Goal: Task Accomplishment & Management: Manage account settings

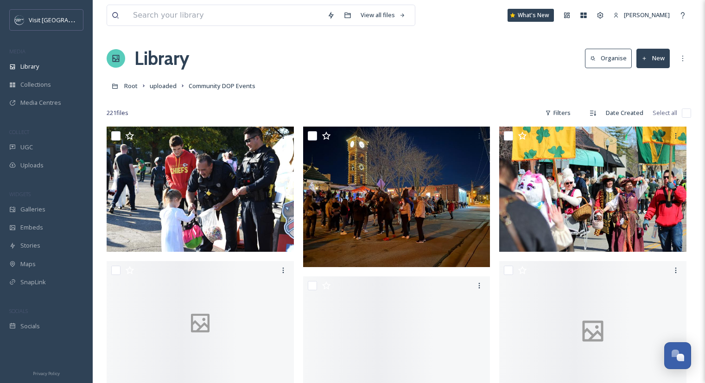
scroll to position [8690, 0]
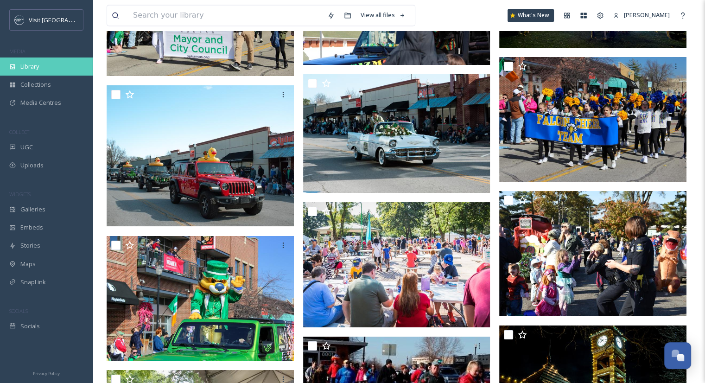
click at [43, 70] on div "Library" at bounding box center [46, 66] width 93 height 18
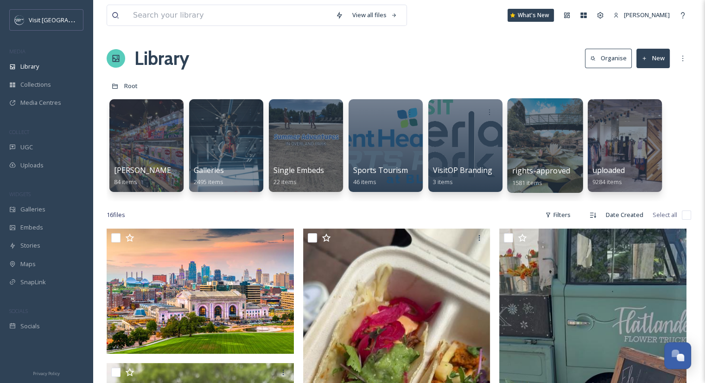
click at [557, 152] on div at bounding box center [545, 145] width 76 height 95
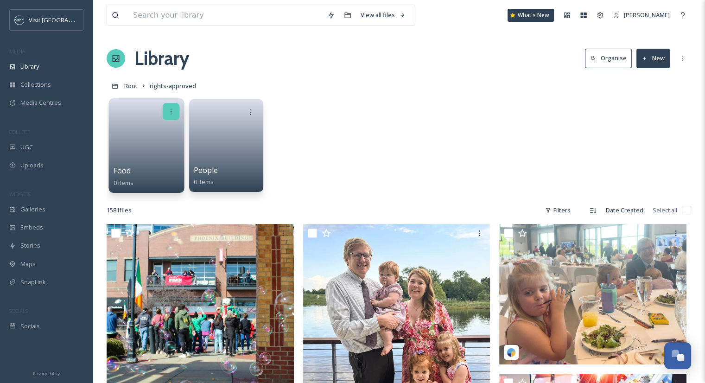
click at [172, 107] on div at bounding box center [171, 111] width 17 height 17
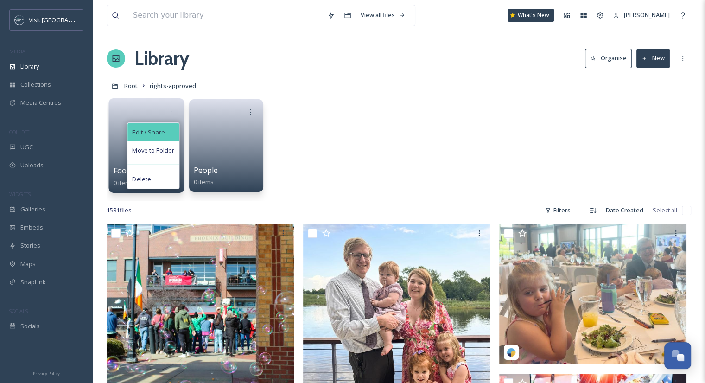
click at [163, 132] on span "Edit / Share" at bounding box center [148, 131] width 32 height 9
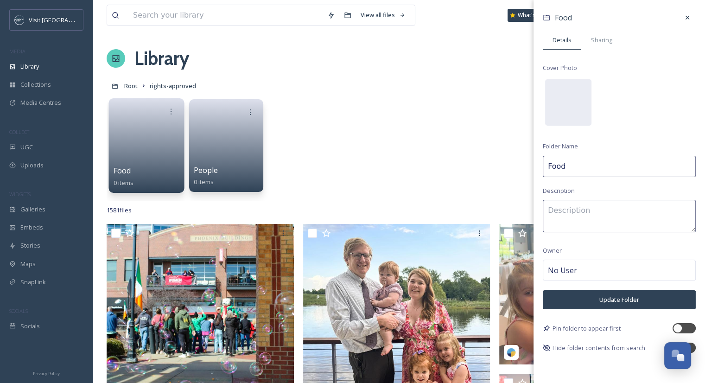
click at [546, 167] on input "Food" at bounding box center [619, 166] width 153 height 21
type input "RA Food & Drink"
click at [644, 297] on button "Update Folder" at bounding box center [619, 299] width 153 height 19
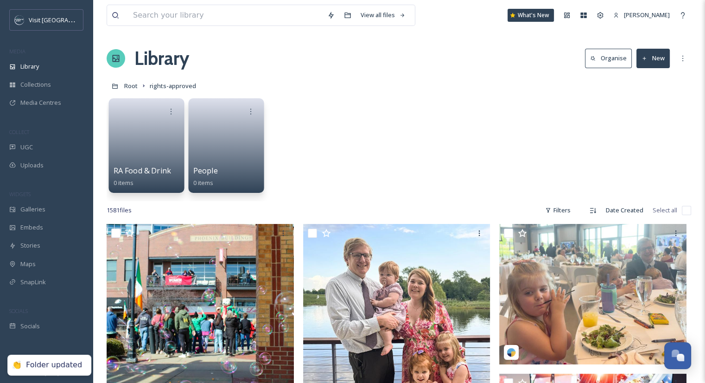
click at [235, 140] on link at bounding box center [226, 142] width 66 height 45
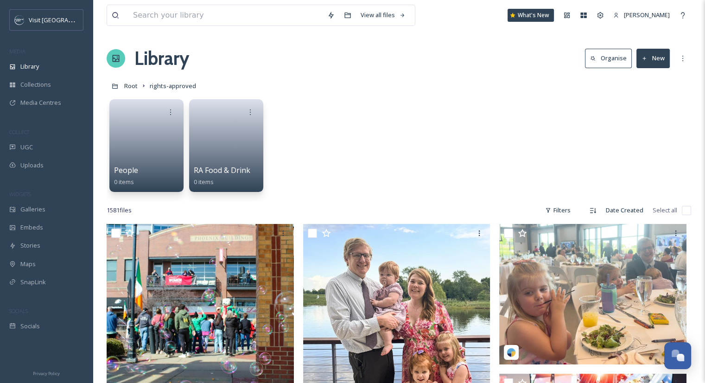
click at [654, 63] on button "New" at bounding box center [652, 58] width 33 height 19
click at [651, 115] on span "Folder" at bounding box center [642, 116] width 18 height 9
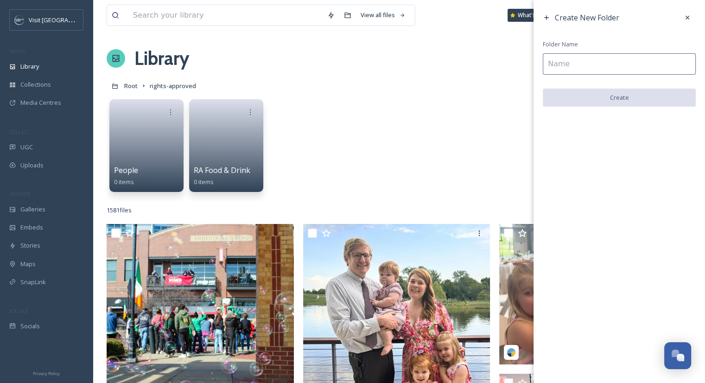
click at [659, 68] on input at bounding box center [619, 63] width 153 height 21
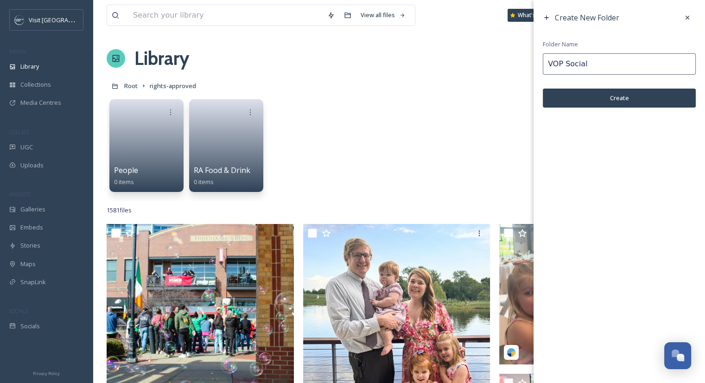
type input "VOP Social"
click at [653, 94] on button "Create" at bounding box center [619, 97] width 153 height 19
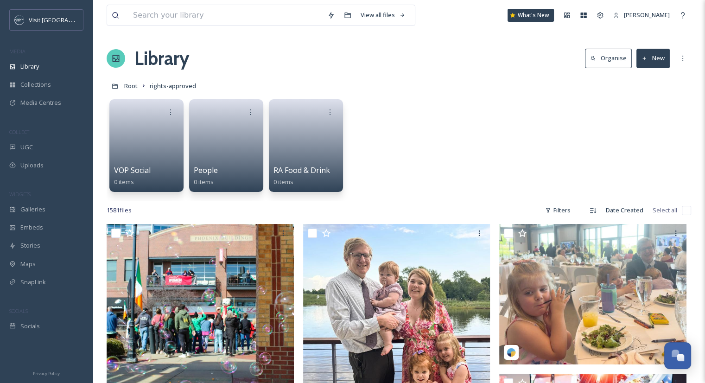
click at [644, 64] on button "New" at bounding box center [652, 58] width 33 height 19
click at [648, 117] on span "Folder" at bounding box center [642, 116] width 18 height 9
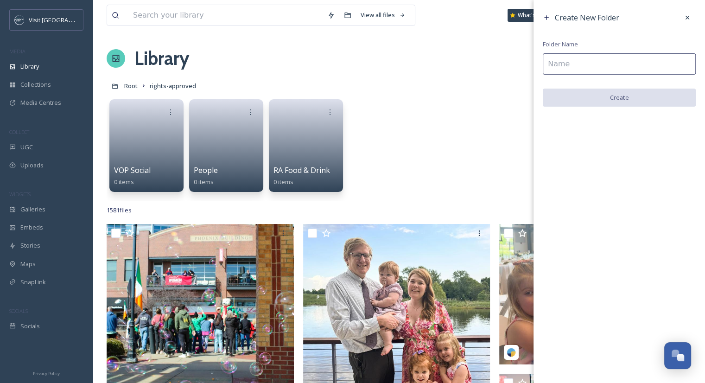
click at [624, 61] on input at bounding box center [619, 63] width 153 height 21
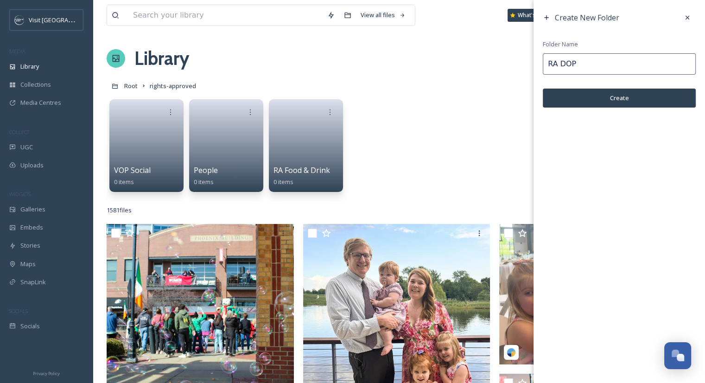
type input "RA DOP"
click at [624, 102] on button "Create" at bounding box center [619, 97] width 153 height 19
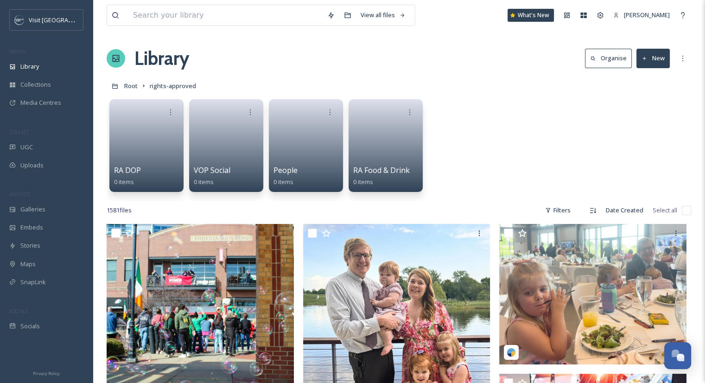
click at [624, 102] on div "RA DOP 0 items VOP Social 0 items People 0 items RA Food & Drink 0 items" at bounding box center [399, 148] width 584 height 107
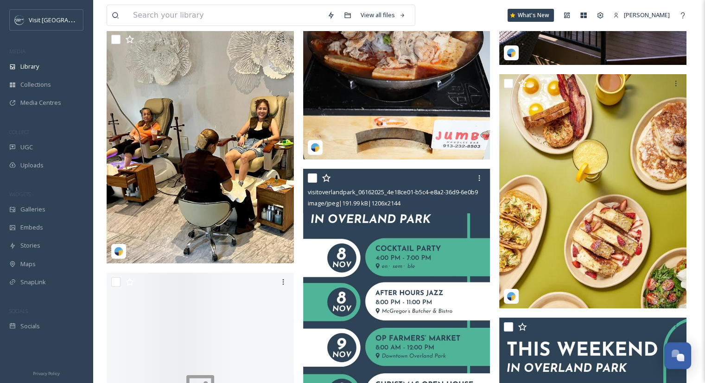
scroll to position [3904, 0]
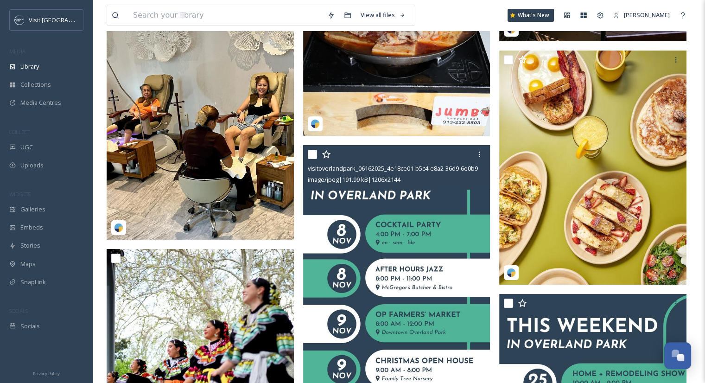
click at [309, 154] on input "checkbox" at bounding box center [312, 154] width 9 height 9
checkbox input "true"
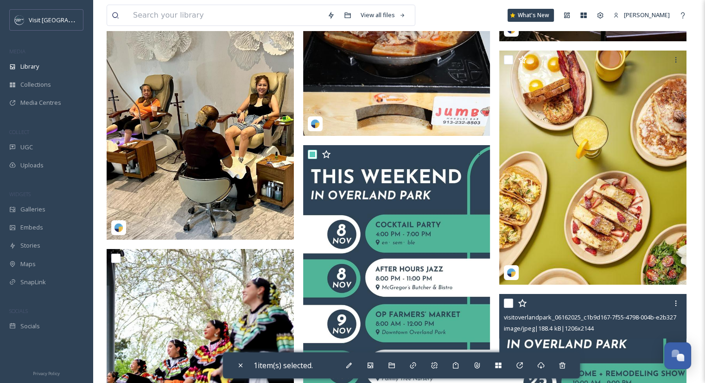
click at [507, 303] on input "checkbox" at bounding box center [508, 302] width 9 height 9
checkbox input "true"
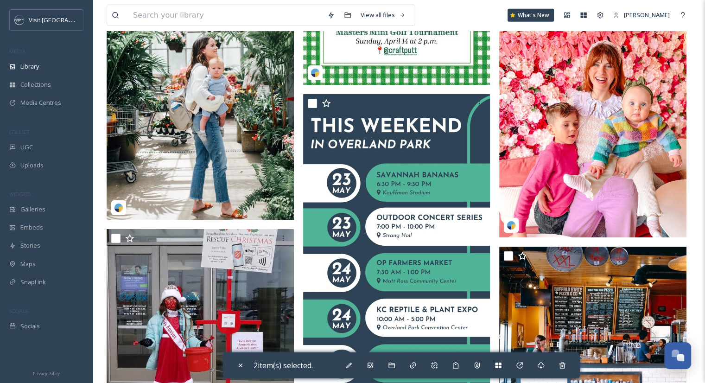
scroll to position [2639, 0]
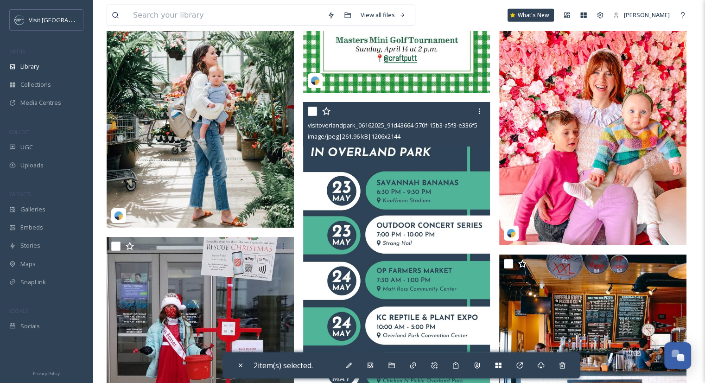
click at [312, 112] on input "checkbox" at bounding box center [312, 111] width 9 height 9
checkbox input "true"
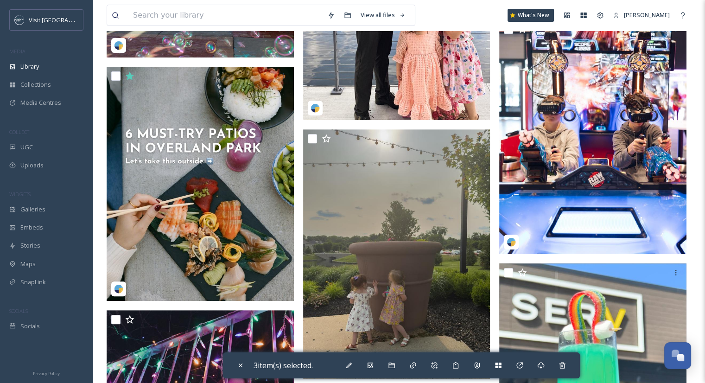
scroll to position [354, 0]
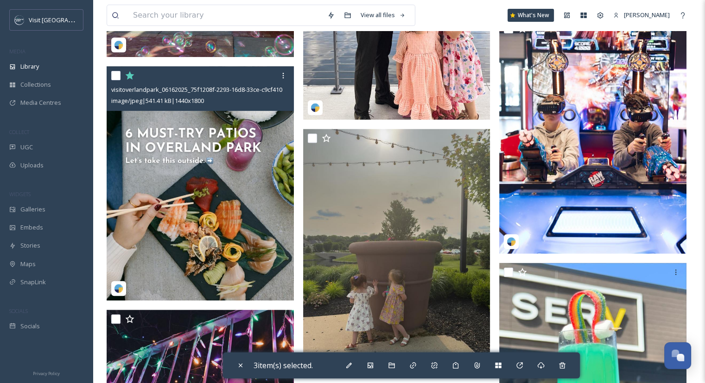
click at [117, 74] on input "checkbox" at bounding box center [115, 75] width 9 height 9
checkbox input "true"
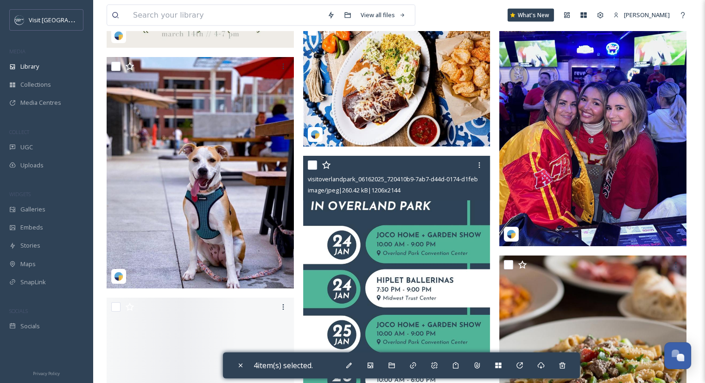
scroll to position [5684, 0]
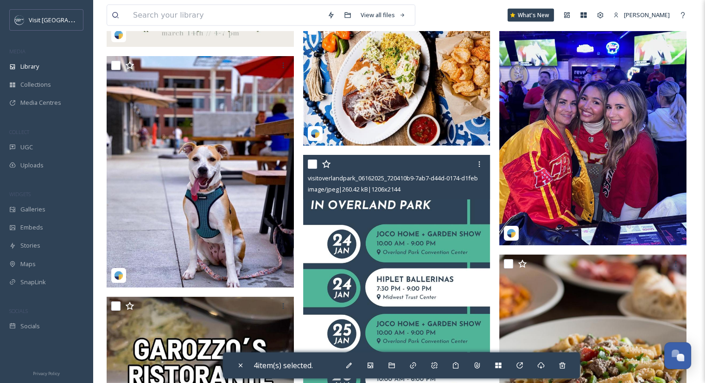
click at [312, 165] on input "checkbox" at bounding box center [312, 163] width 9 height 9
checkbox input "true"
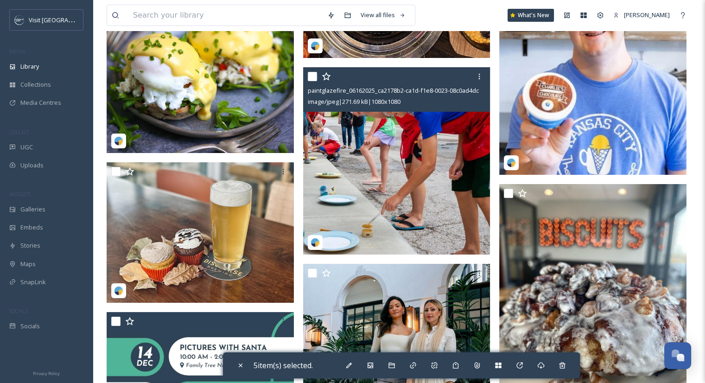
scroll to position [6757, 0]
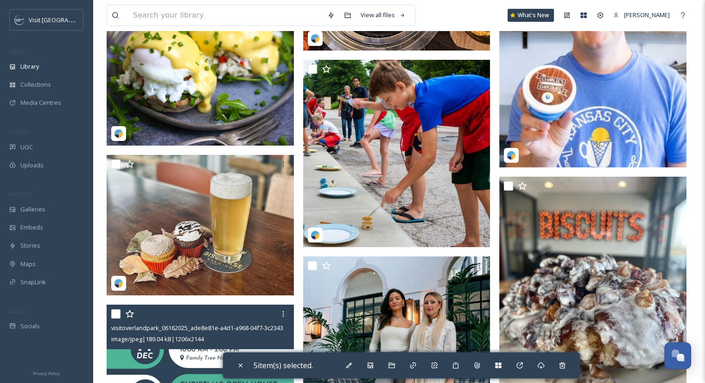
click at [115, 315] on input "checkbox" at bounding box center [115, 313] width 9 height 9
checkbox input "true"
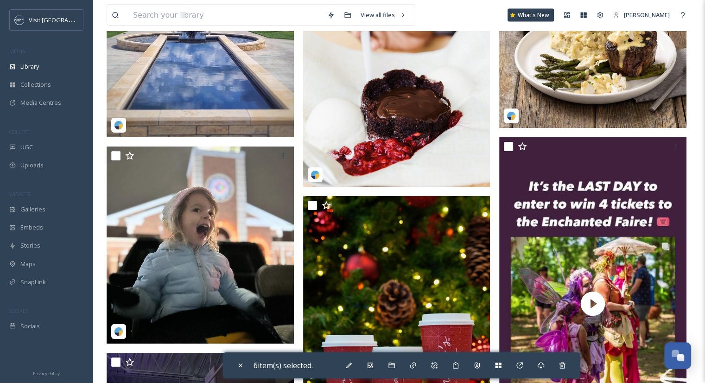
scroll to position [8950, 0]
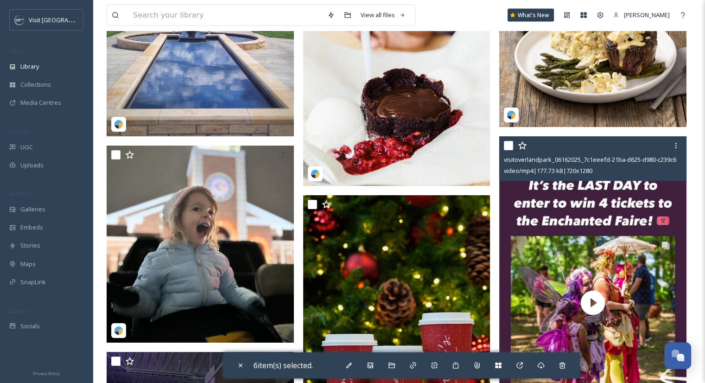
click at [508, 147] on input "checkbox" at bounding box center [508, 145] width 9 height 9
checkbox input "true"
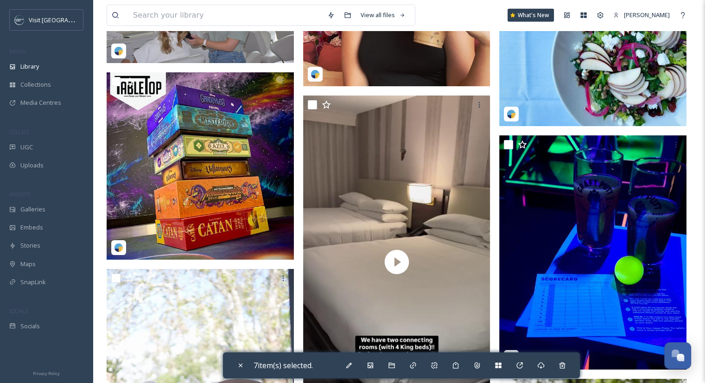
scroll to position [9781, 0]
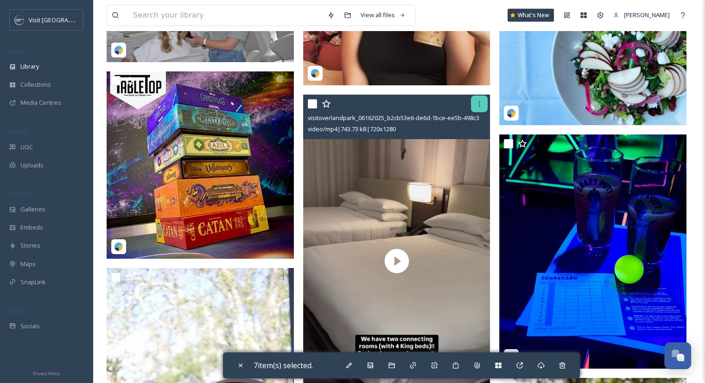
click at [480, 102] on icon at bounding box center [478, 103] width 7 height 7
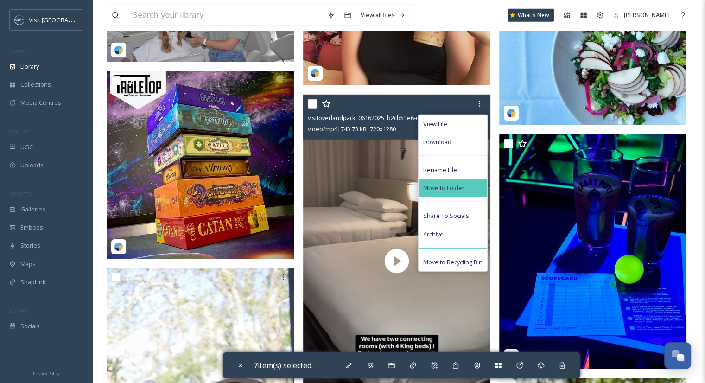
click at [449, 186] on span "Move to Folder" at bounding box center [443, 187] width 41 height 9
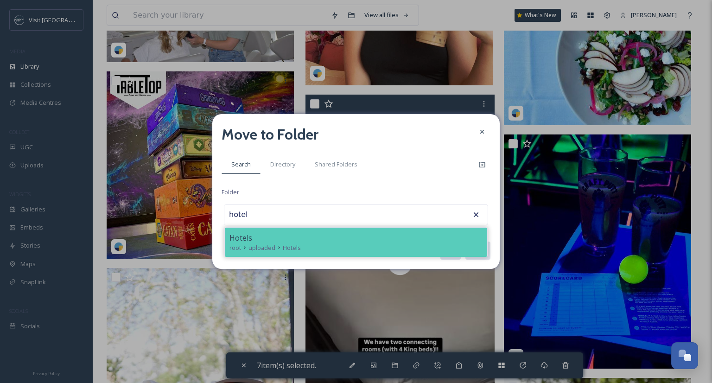
click at [295, 243] on span "Hotels" at bounding box center [292, 247] width 18 height 9
type input "Hotels"
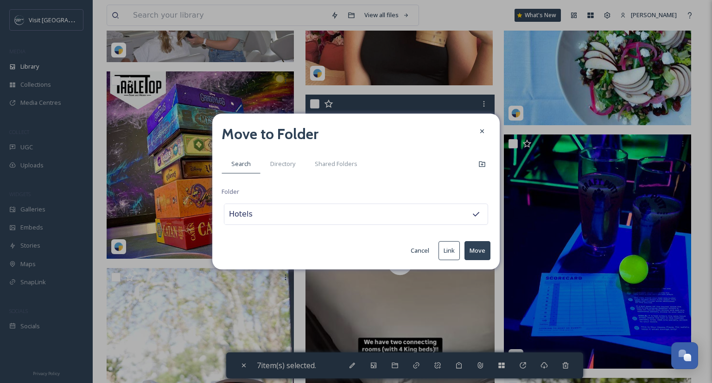
click at [471, 247] on button "Move" at bounding box center [477, 250] width 26 height 19
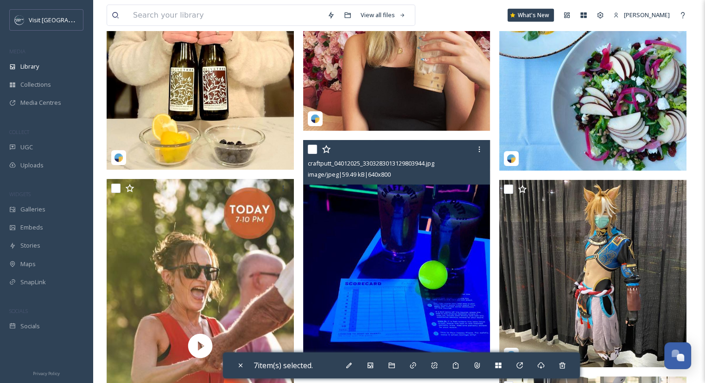
scroll to position [9735, 0]
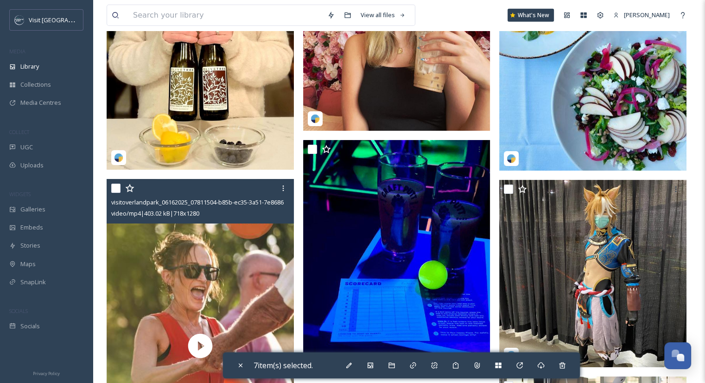
click at [115, 184] on input "checkbox" at bounding box center [115, 187] width 9 height 9
checkbox input "true"
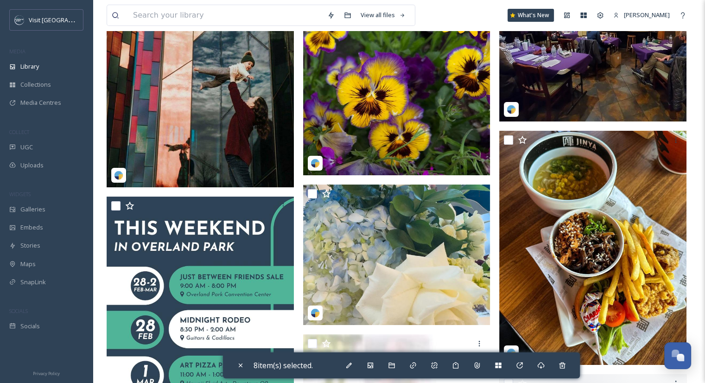
scroll to position [10758, 0]
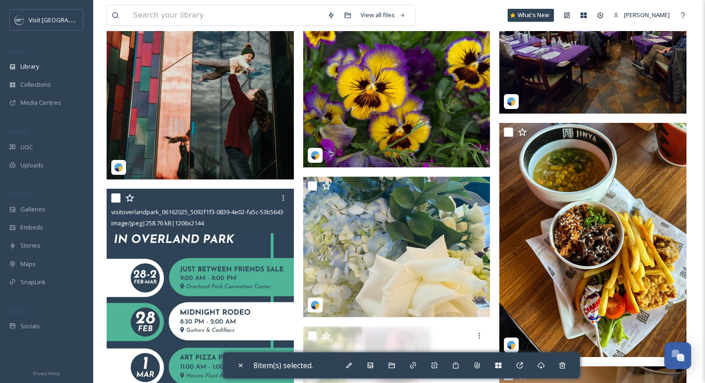
click at [122, 199] on div at bounding box center [201, 197] width 180 height 17
click at [117, 199] on input "checkbox" at bounding box center [115, 197] width 9 height 9
checkbox input "true"
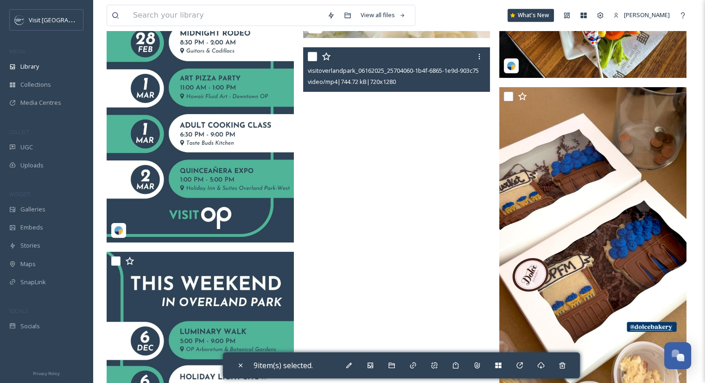
scroll to position [11038, 0]
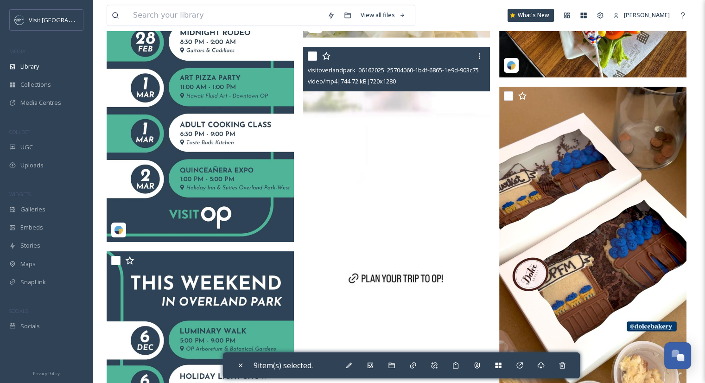
click at [312, 54] on input "checkbox" at bounding box center [312, 55] width 9 height 9
checkbox input "true"
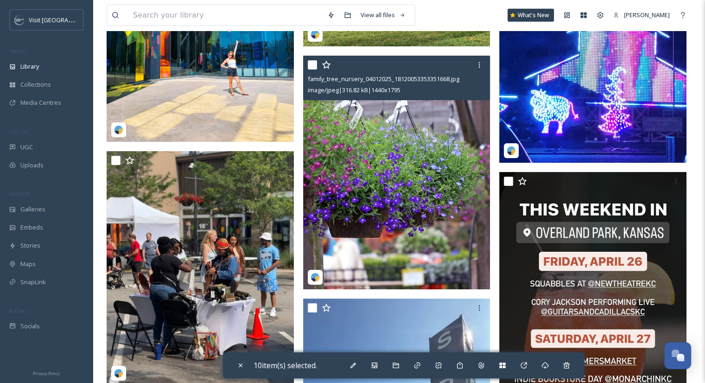
scroll to position [12878, 0]
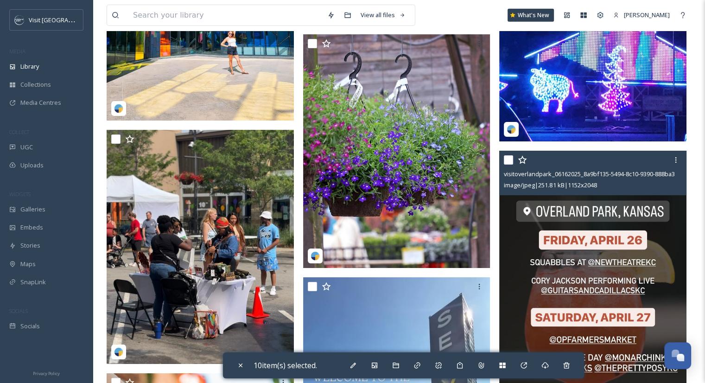
click at [509, 159] on input "checkbox" at bounding box center [508, 159] width 9 height 9
checkbox input "true"
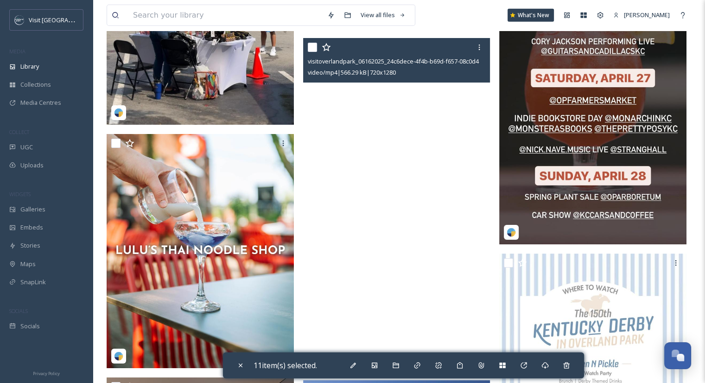
scroll to position [13118, 0]
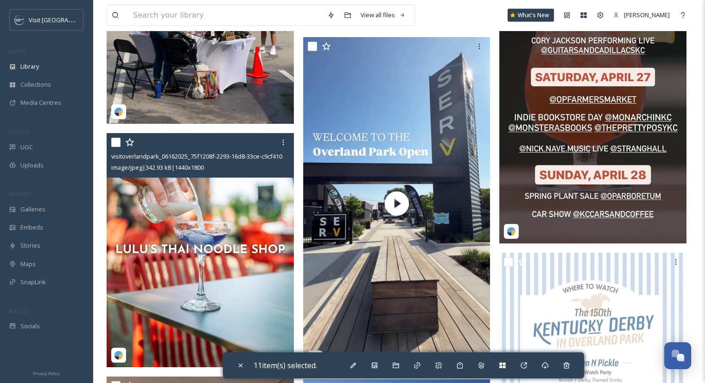
click at [117, 145] on input "checkbox" at bounding box center [115, 142] width 9 height 9
checkbox input "true"
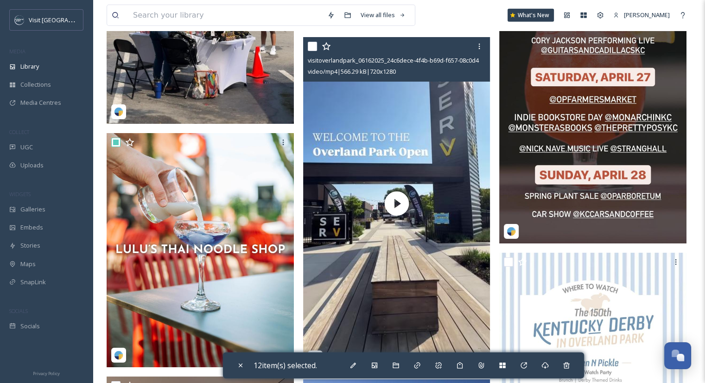
click at [312, 47] on input "checkbox" at bounding box center [312, 46] width 9 height 9
checkbox input "true"
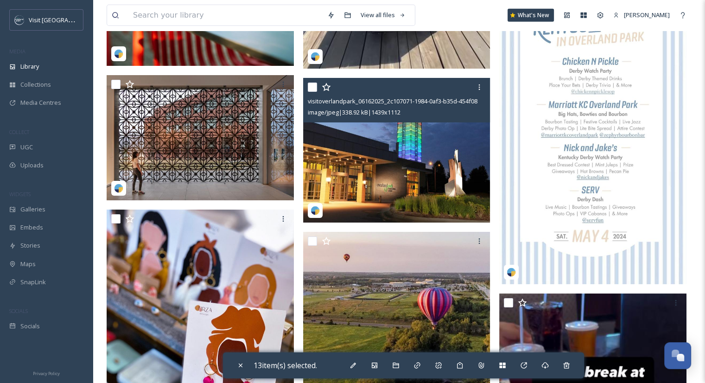
scroll to position [13423, 0]
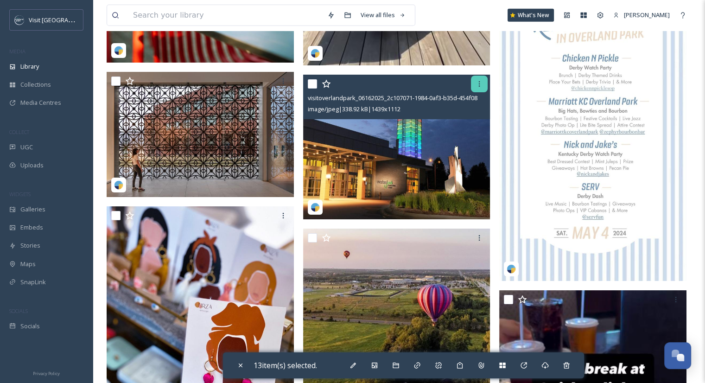
click at [478, 85] on icon at bounding box center [478, 83] width 7 height 7
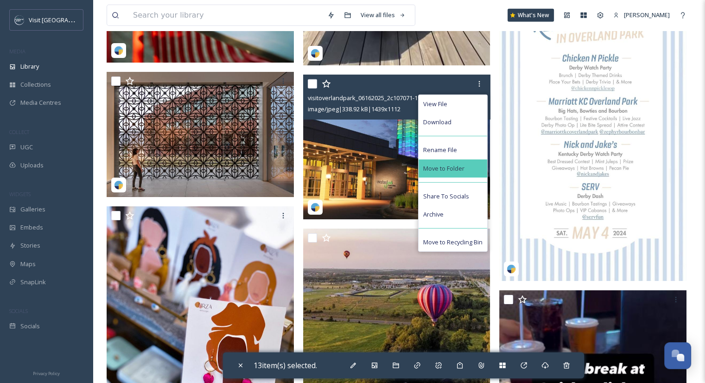
click at [460, 166] on span "Move to Folder" at bounding box center [443, 168] width 41 height 9
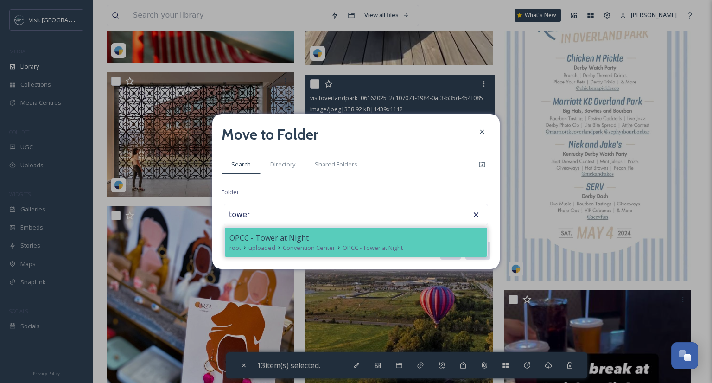
click at [312, 237] on div "OPCC - Tower at Night" at bounding box center [355, 237] width 253 height 11
type input "OPCC - Tower at Night"
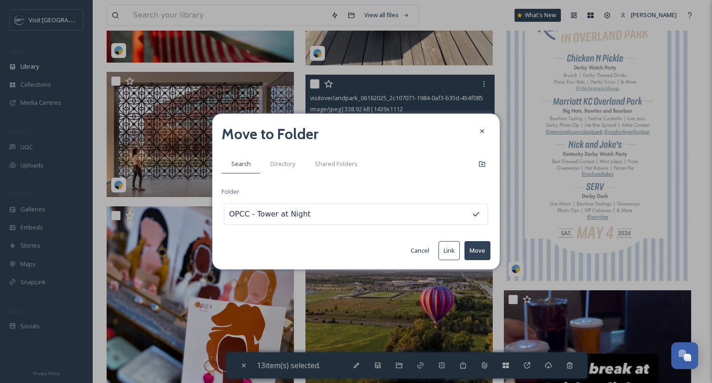
click at [480, 251] on button "Move" at bounding box center [477, 250] width 26 height 19
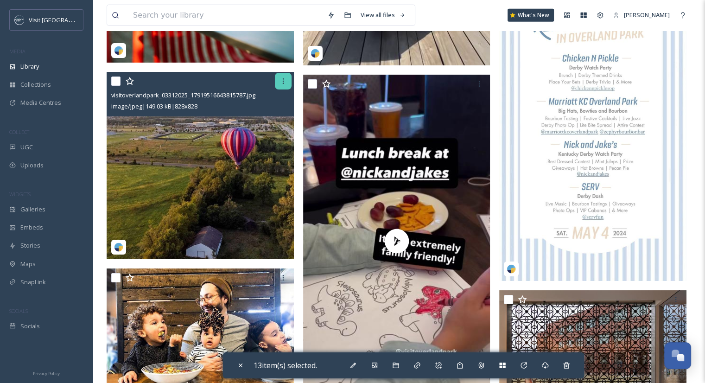
click at [278, 80] on div at bounding box center [283, 81] width 17 height 17
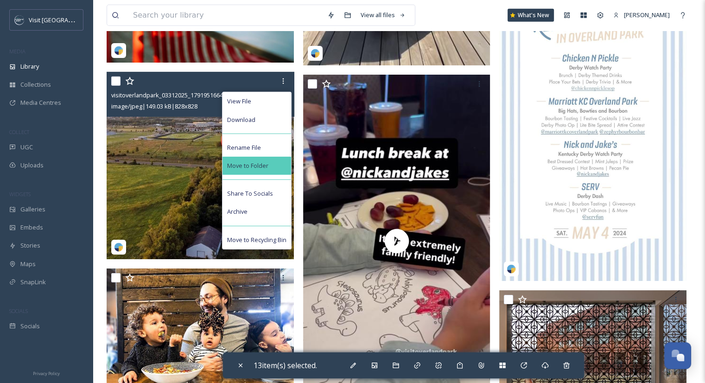
click at [261, 162] on span "Move to Folder" at bounding box center [247, 165] width 41 height 9
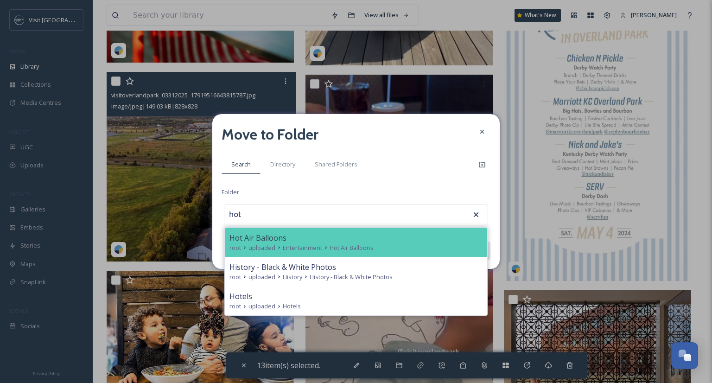
click at [259, 237] on span "Hot Air Balloons" at bounding box center [257, 237] width 57 height 11
type input "Hot Air Balloons"
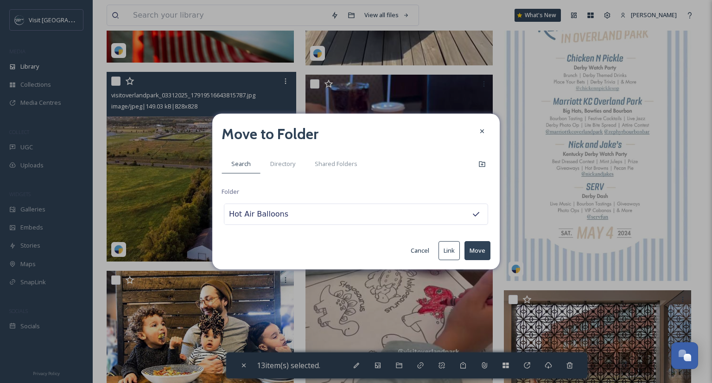
click at [483, 250] on button "Move" at bounding box center [477, 250] width 26 height 19
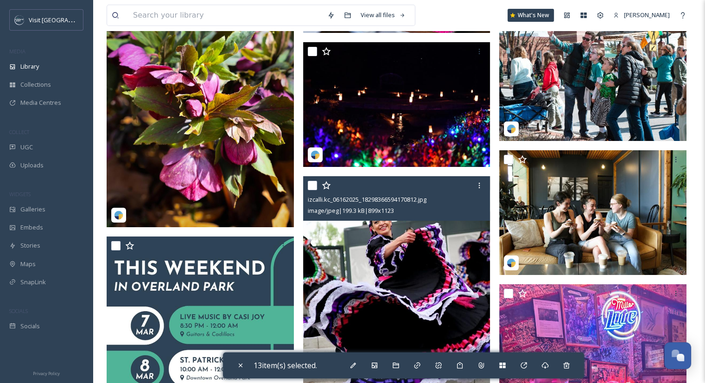
scroll to position [14049, 0]
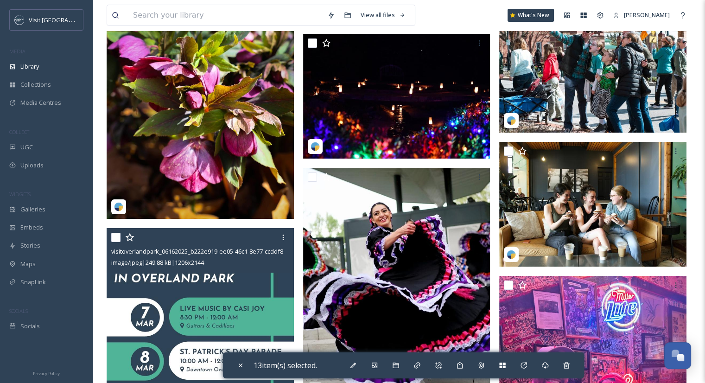
click at [112, 234] on input "checkbox" at bounding box center [115, 237] width 9 height 9
checkbox input "true"
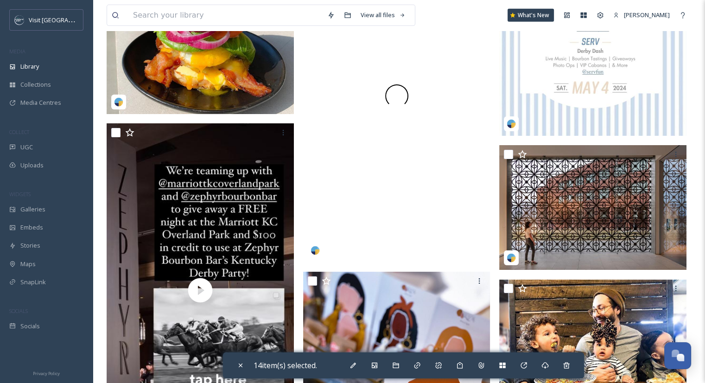
scroll to position [13569, 0]
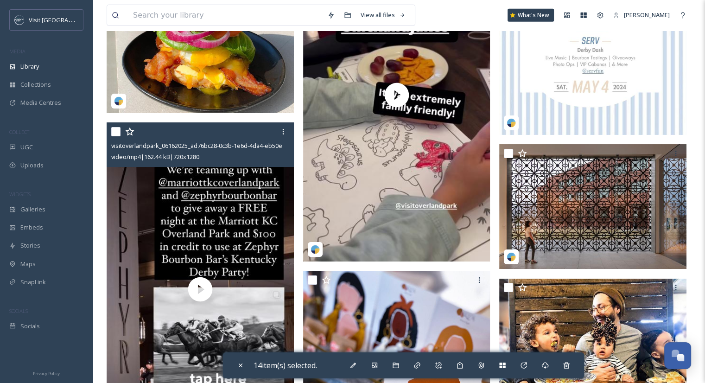
click at [114, 130] on input "checkbox" at bounding box center [115, 131] width 9 height 9
checkbox input "true"
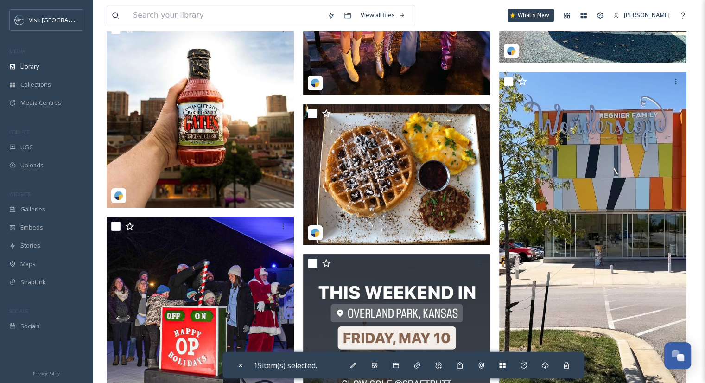
scroll to position [15086, 0]
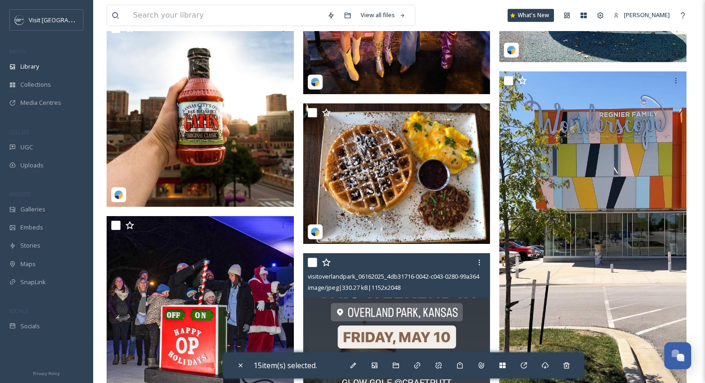
click at [313, 260] on input "checkbox" at bounding box center [312, 262] width 9 height 9
checkbox input "true"
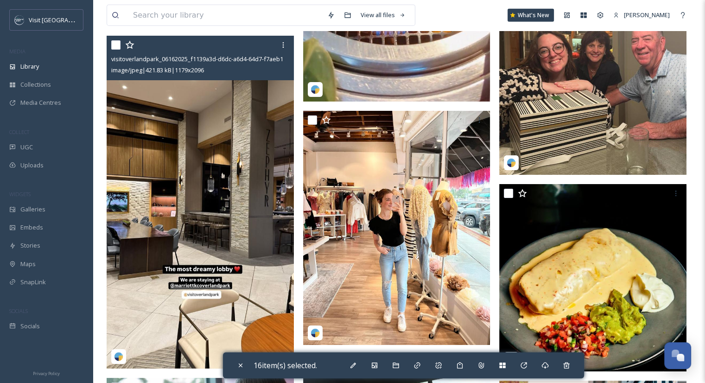
scroll to position [16281, 0]
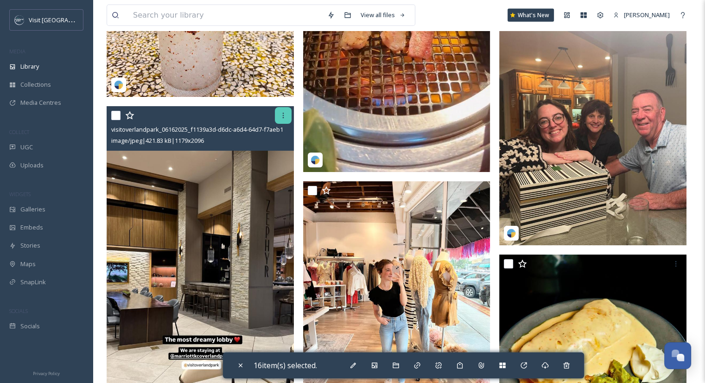
click at [284, 115] on icon at bounding box center [282, 115] width 7 height 7
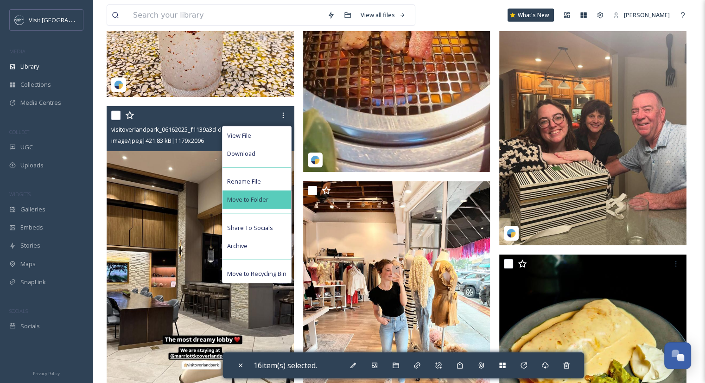
click at [261, 201] on span "Move to Folder" at bounding box center [247, 199] width 41 height 9
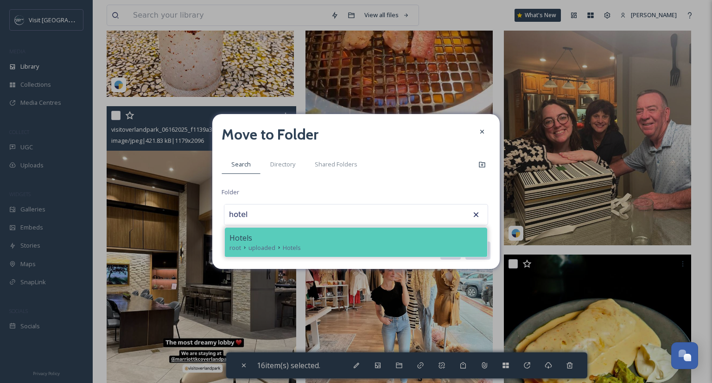
click at [261, 239] on div "Hotels" at bounding box center [355, 237] width 253 height 11
type input "Hotels"
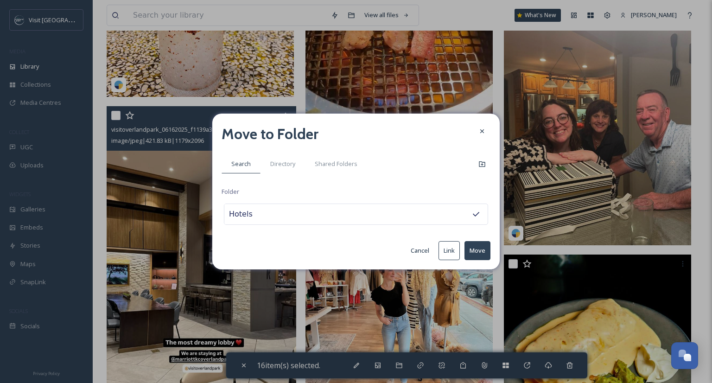
click at [476, 257] on button "Move" at bounding box center [477, 250] width 26 height 19
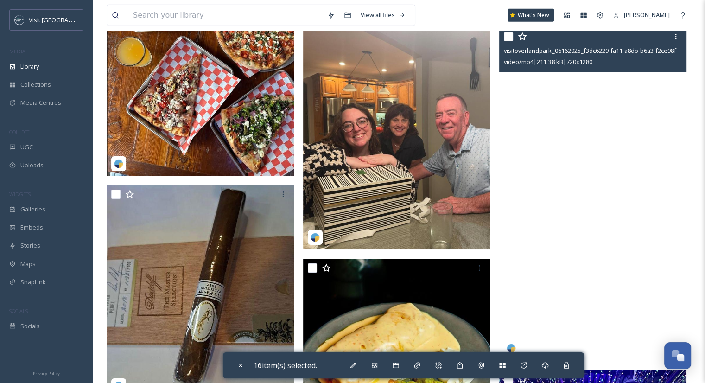
scroll to position [16690, 0]
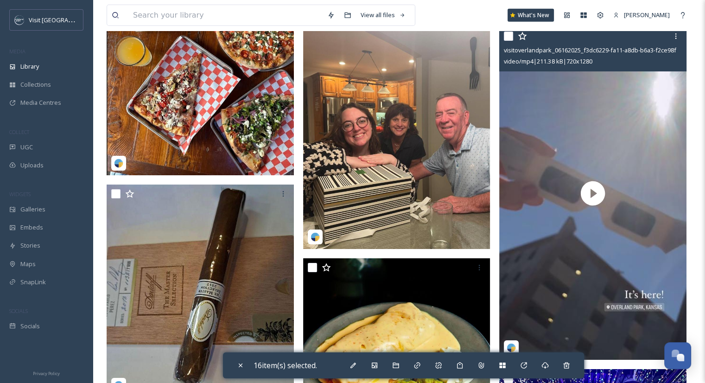
click at [510, 39] on input "checkbox" at bounding box center [508, 36] width 9 height 9
checkbox input "true"
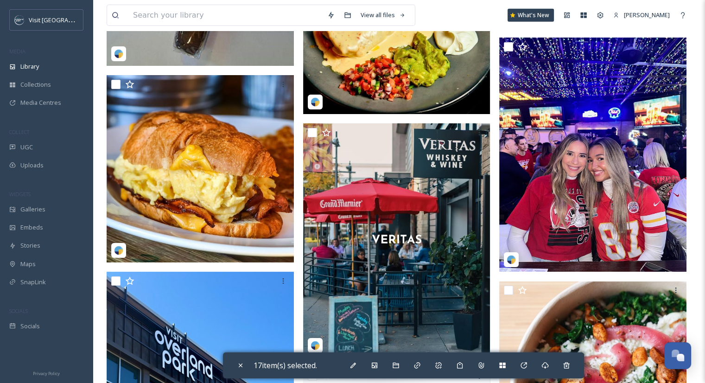
scroll to position [17029, 0]
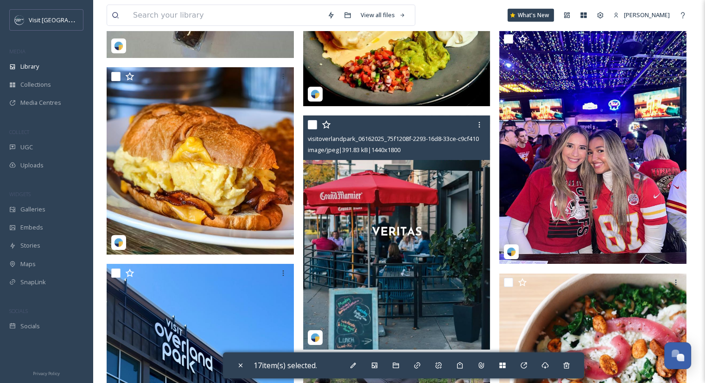
click at [314, 122] on input "checkbox" at bounding box center [312, 124] width 9 height 9
checkbox input "true"
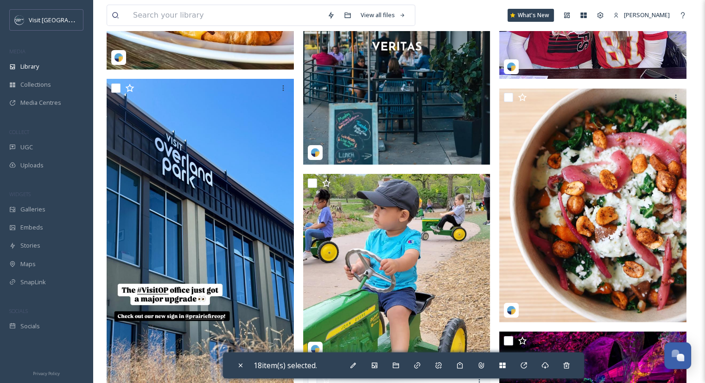
scroll to position [17230, 0]
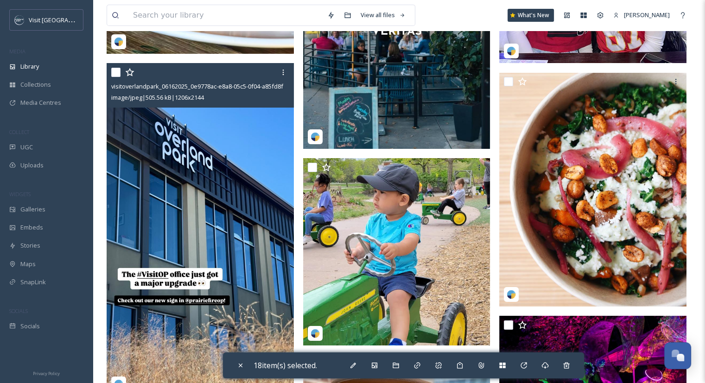
click at [117, 71] on input "checkbox" at bounding box center [115, 72] width 9 height 9
checkbox input "true"
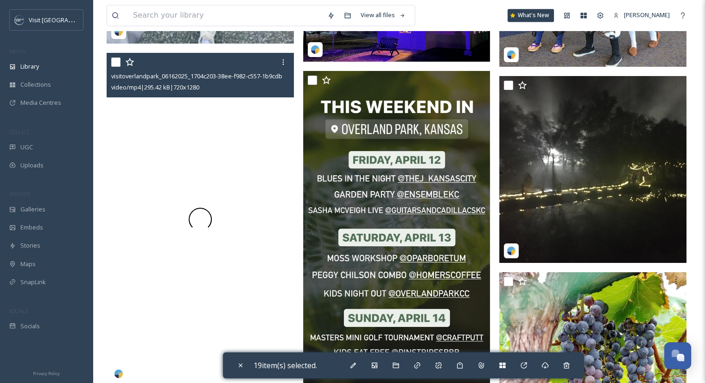
scroll to position [19050, 0]
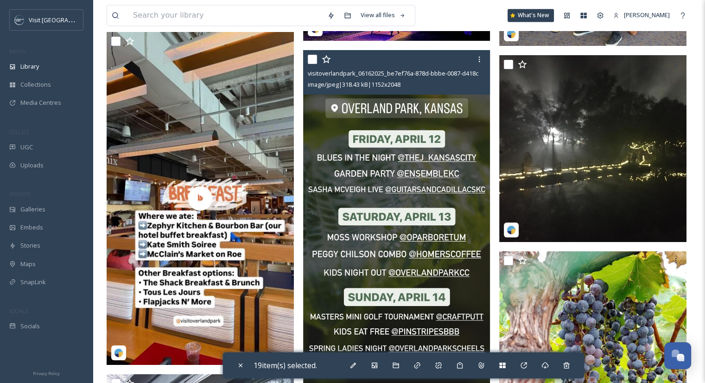
click at [313, 57] on input "checkbox" at bounding box center [312, 59] width 9 height 9
checkbox input "true"
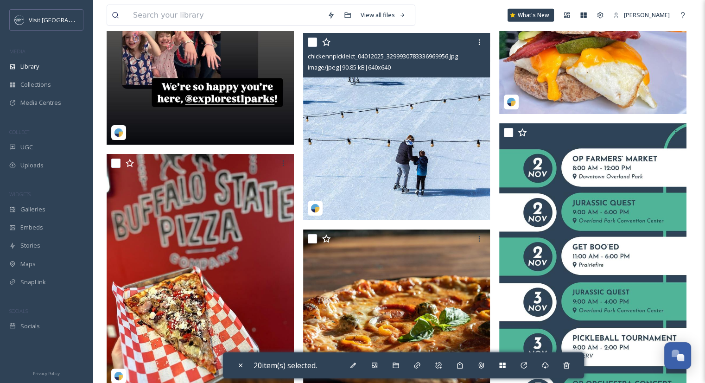
scroll to position [20080, 0]
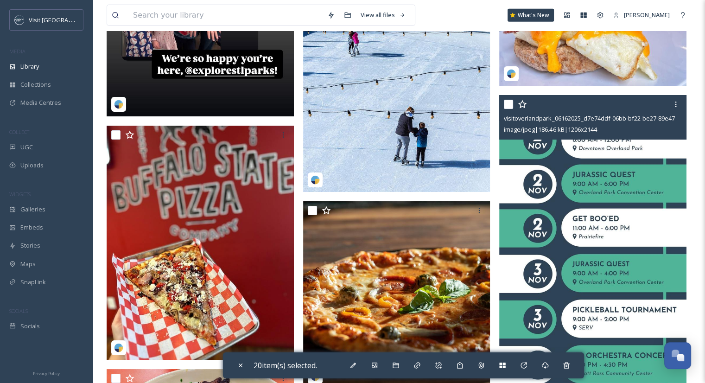
click at [507, 103] on input "checkbox" at bounding box center [508, 104] width 9 height 9
checkbox input "true"
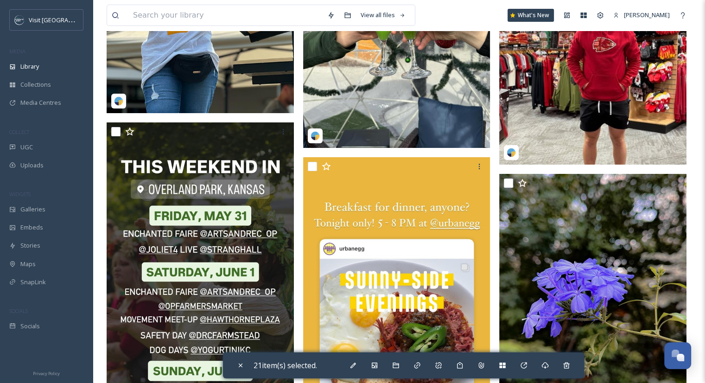
scroll to position [21279, 0]
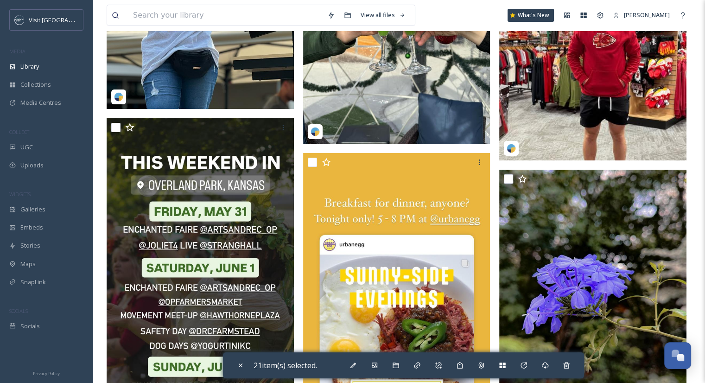
click at [117, 127] on input "checkbox" at bounding box center [115, 127] width 9 height 9
checkbox input "true"
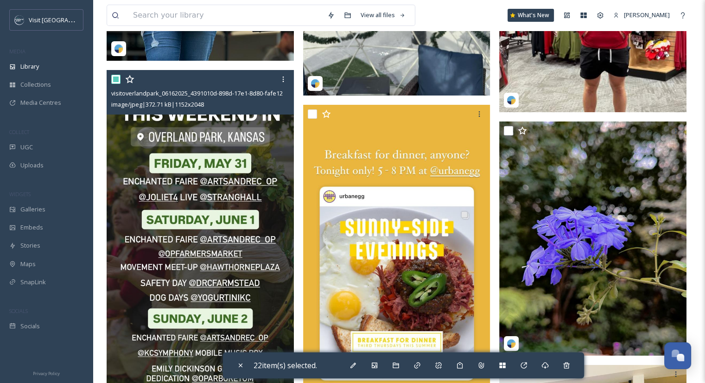
scroll to position [21329, 0]
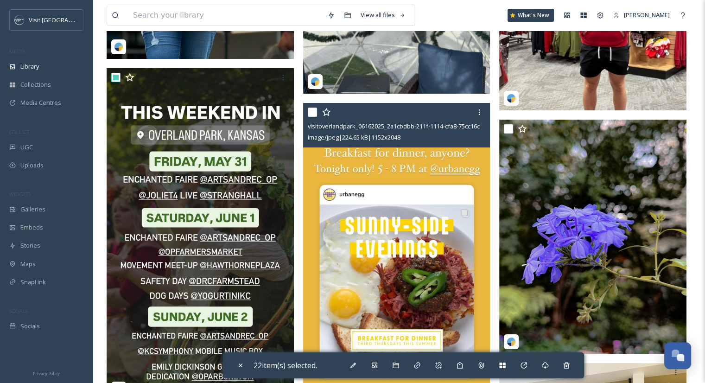
click at [313, 111] on input "checkbox" at bounding box center [312, 111] width 9 height 9
checkbox input "true"
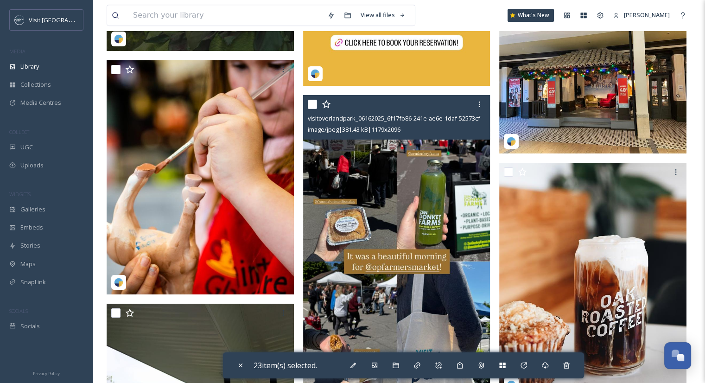
scroll to position [21680, 0]
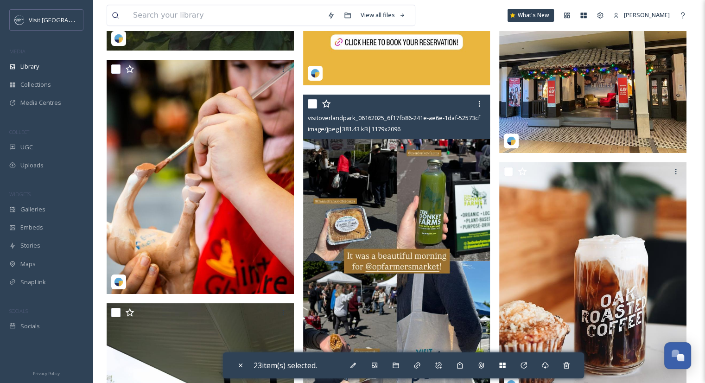
click at [313, 104] on input "checkbox" at bounding box center [312, 103] width 9 height 9
checkbox input "true"
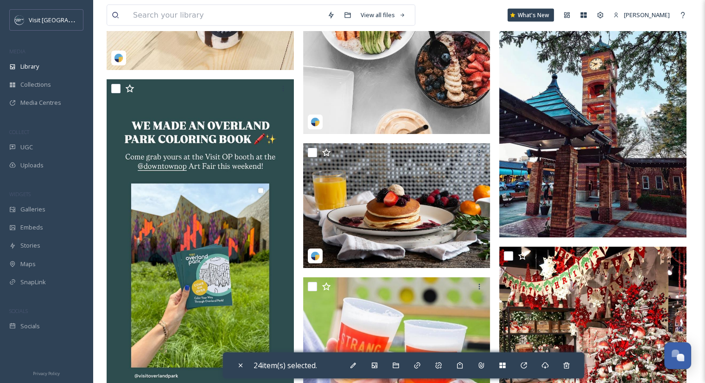
scroll to position [22987, 0]
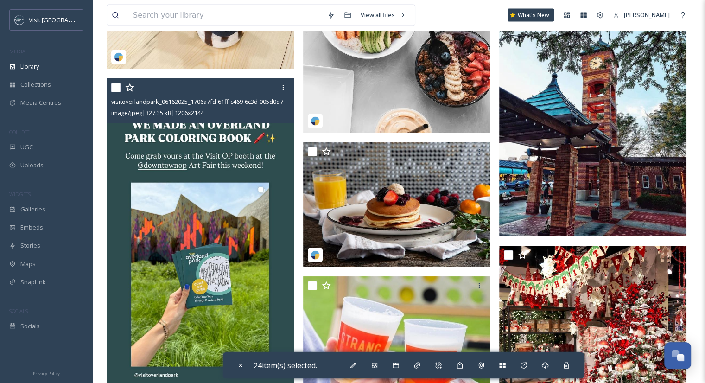
click at [114, 88] on input "checkbox" at bounding box center [115, 87] width 9 height 9
checkbox input "true"
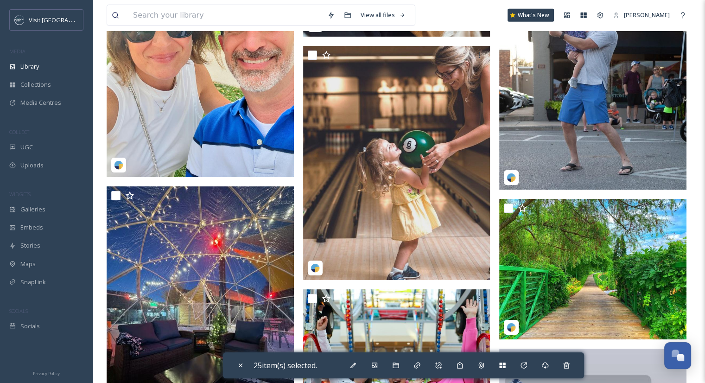
scroll to position [24045, 0]
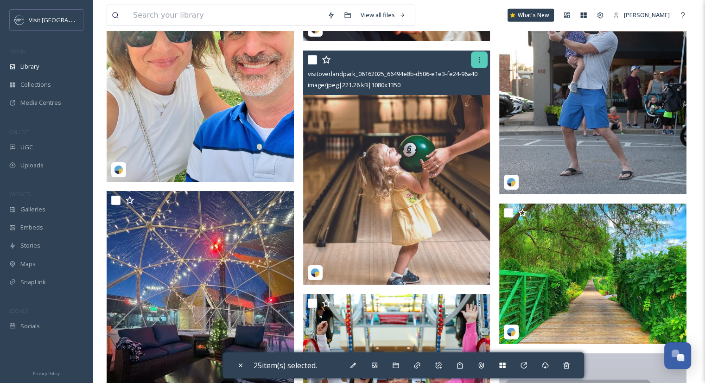
click at [478, 63] on div at bounding box center [479, 59] width 17 height 17
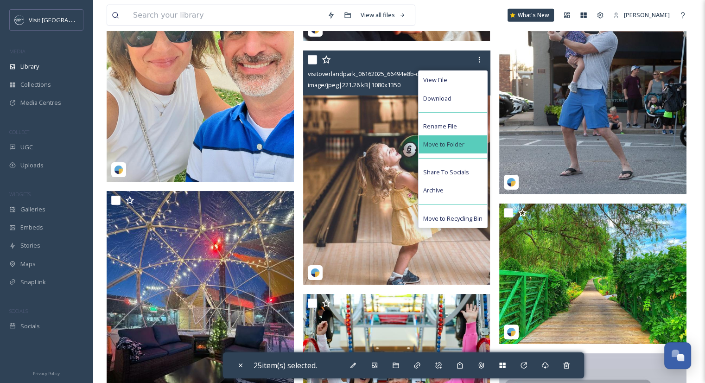
click at [451, 145] on span "Move to Folder" at bounding box center [443, 144] width 41 height 9
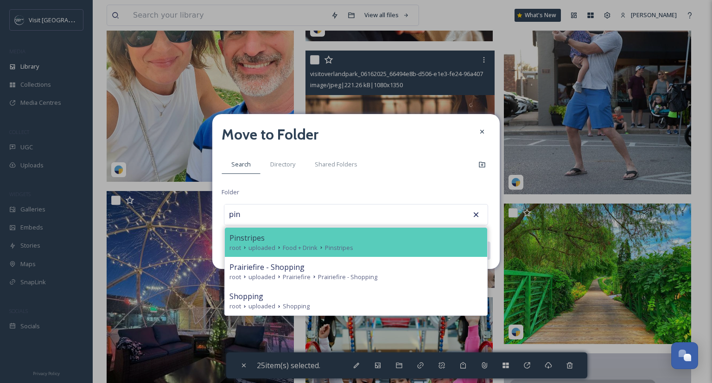
click at [353, 245] on div "root uploaded Food + Drink Pinstripes" at bounding box center [355, 247] width 253 height 9
type input "Pinstripes"
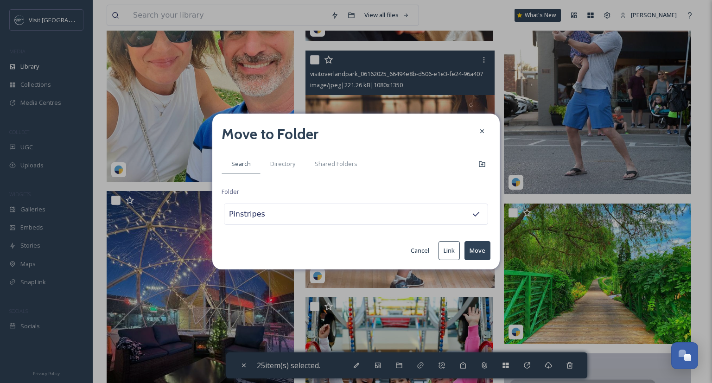
click at [484, 245] on button "Move" at bounding box center [477, 250] width 26 height 19
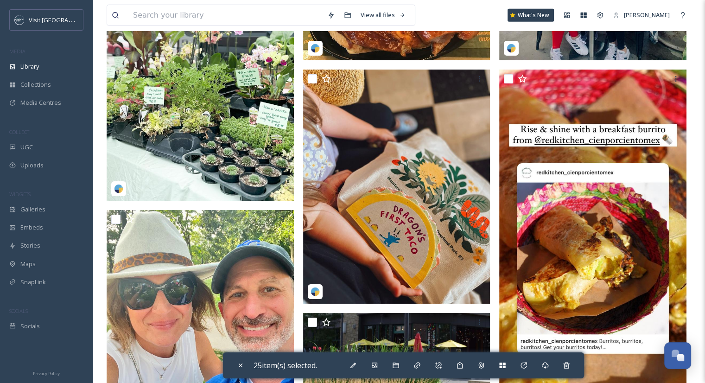
scroll to position [23784, 0]
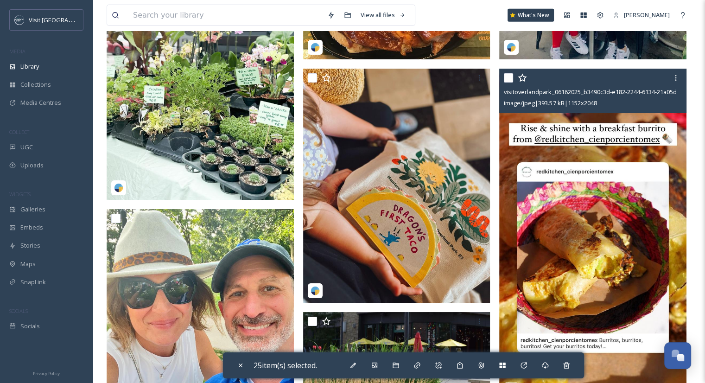
click at [510, 77] on input "checkbox" at bounding box center [508, 77] width 9 height 9
checkbox input "true"
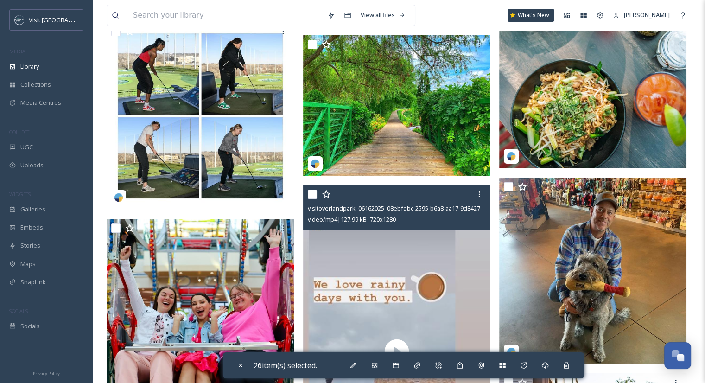
scroll to position [24565, 0]
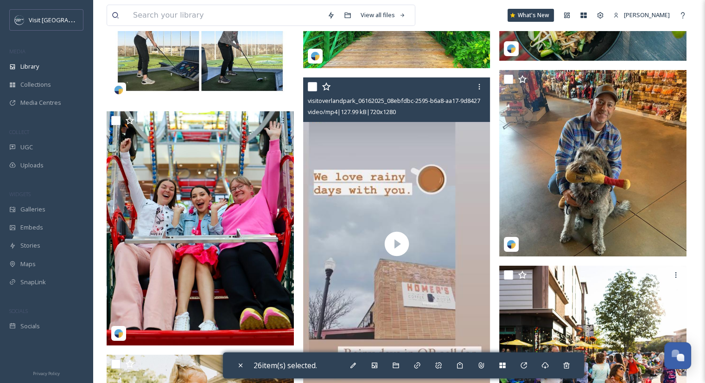
click at [313, 88] on input "checkbox" at bounding box center [312, 86] width 9 height 9
checkbox input "true"
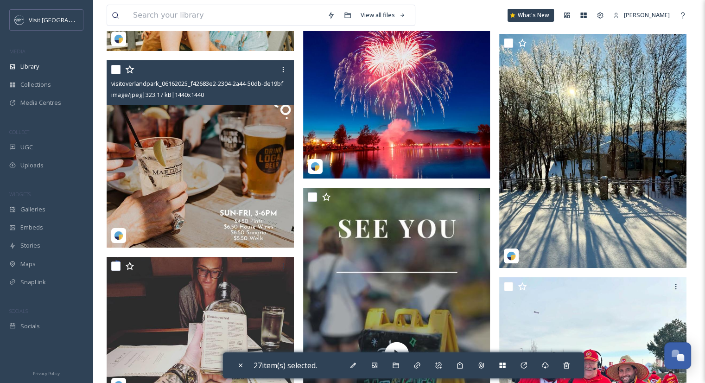
scroll to position [24995, 0]
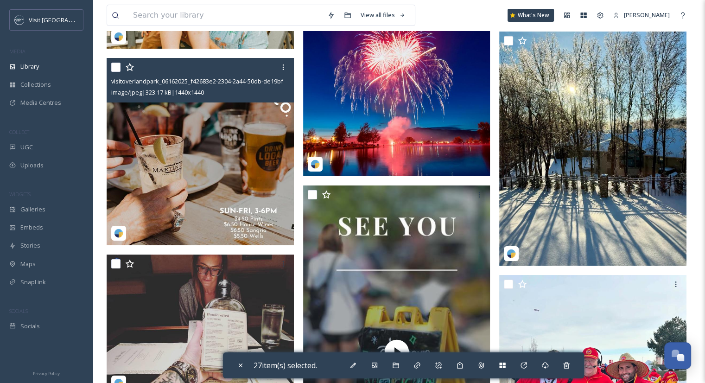
click at [114, 69] on input "checkbox" at bounding box center [115, 67] width 9 height 9
checkbox input "true"
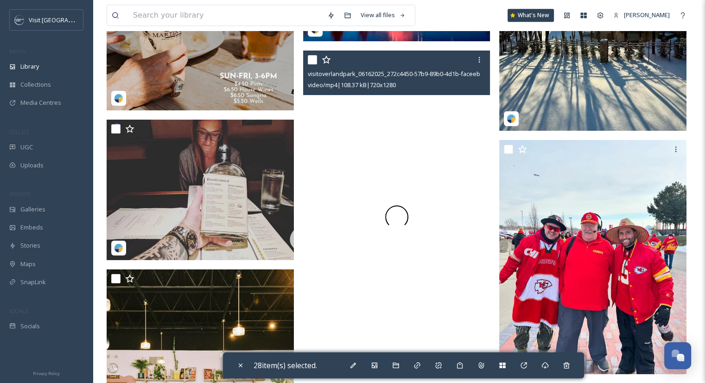
scroll to position [25130, 0]
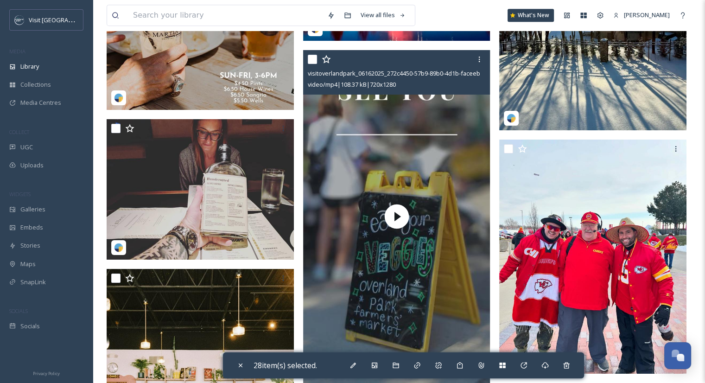
click at [310, 58] on input "checkbox" at bounding box center [312, 59] width 9 height 9
checkbox input "true"
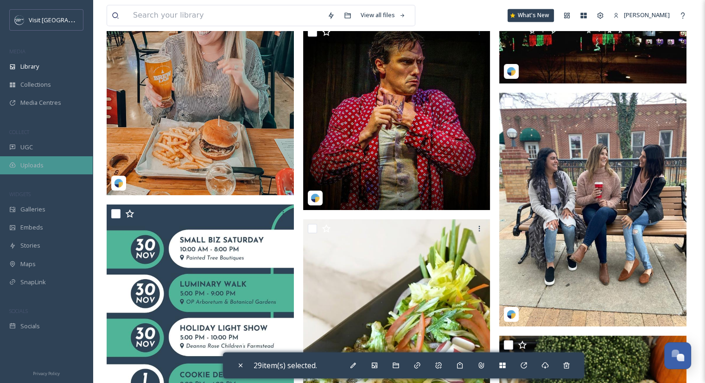
scroll to position [26318, 0]
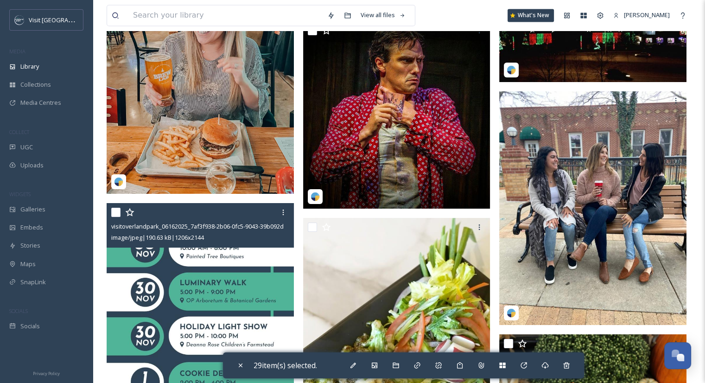
click at [117, 213] on input "checkbox" at bounding box center [115, 212] width 9 height 9
checkbox input "true"
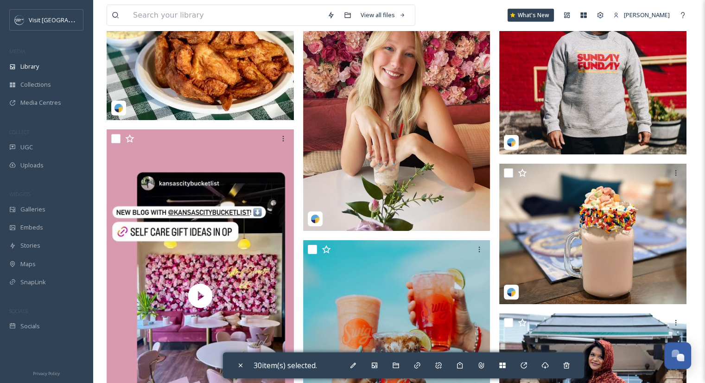
scroll to position [27126, 0]
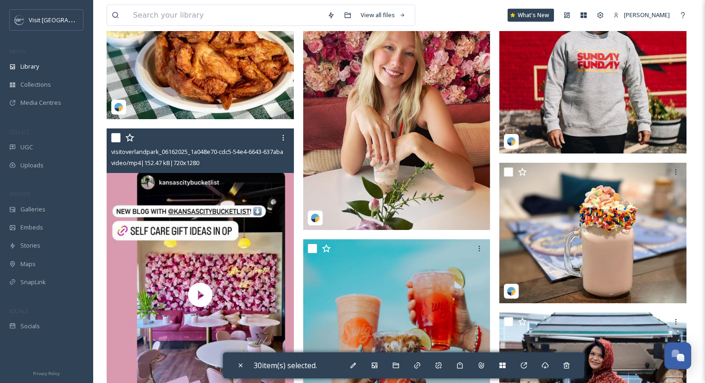
click at [119, 137] on input "checkbox" at bounding box center [115, 137] width 9 height 9
checkbox input "true"
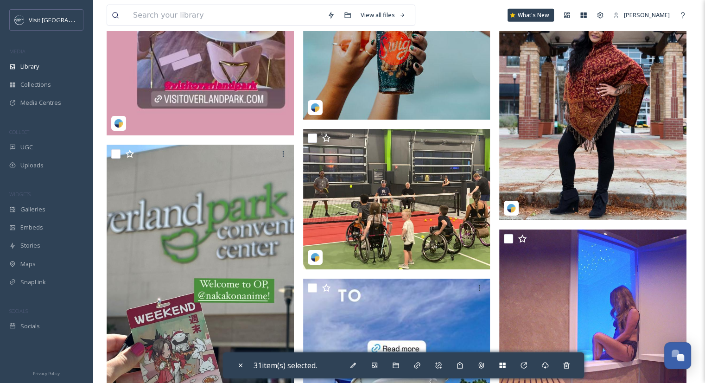
scroll to position [27500, 0]
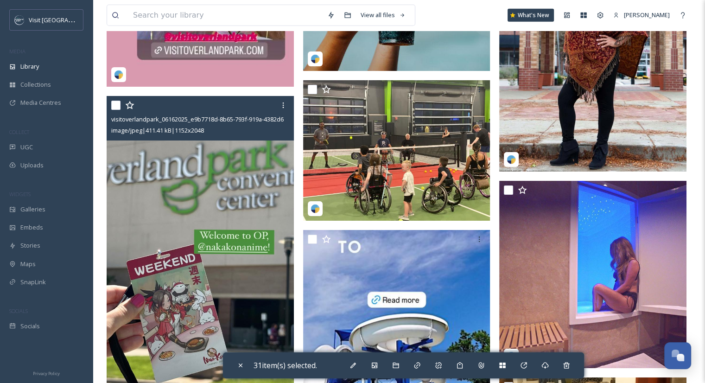
click at [118, 105] on input "checkbox" at bounding box center [115, 105] width 9 height 9
checkbox input "true"
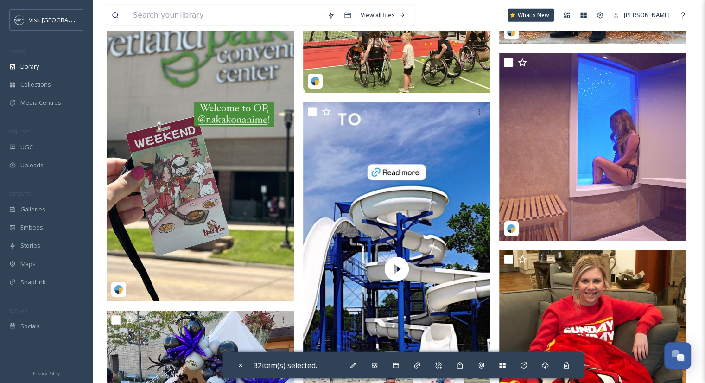
scroll to position [27628, 0]
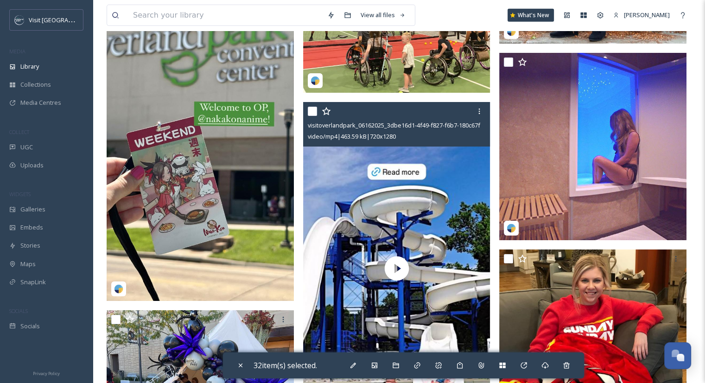
click at [312, 111] on input "checkbox" at bounding box center [312, 111] width 9 height 9
checkbox input "true"
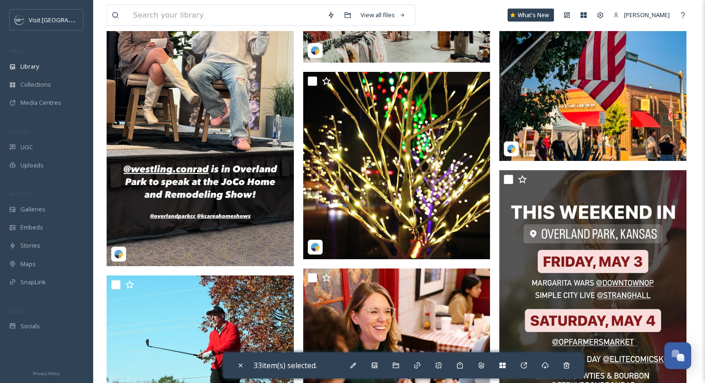
scroll to position [30226, 0]
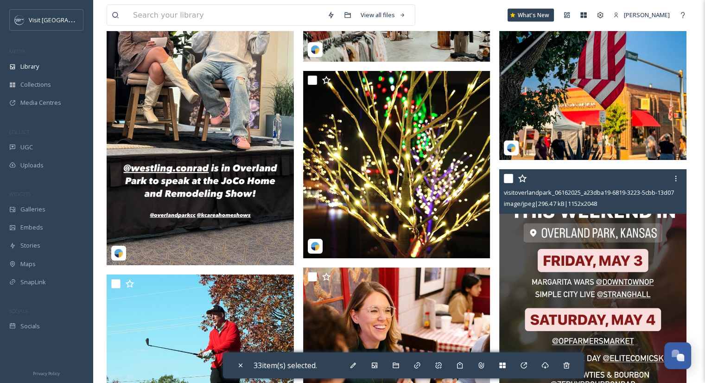
click at [507, 177] on input "checkbox" at bounding box center [508, 178] width 9 height 9
checkbox input "true"
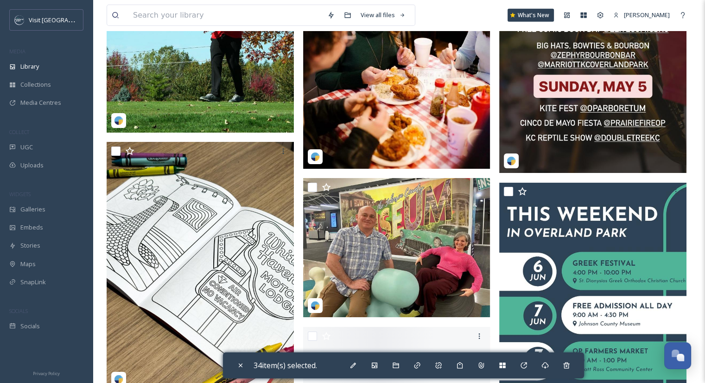
scroll to position [30575, 0]
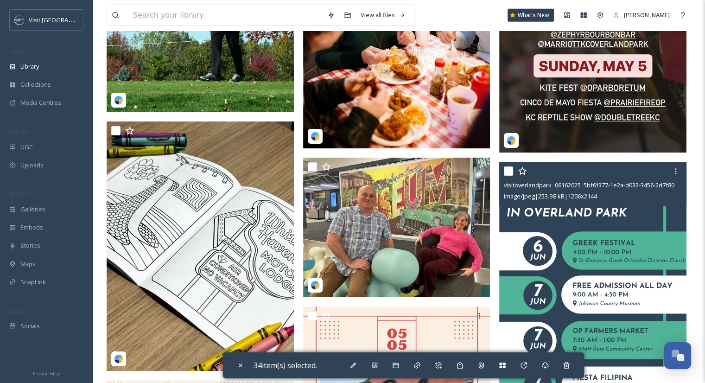
click at [510, 170] on input "checkbox" at bounding box center [508, 170] width 9 height 9
checkbox input "true"
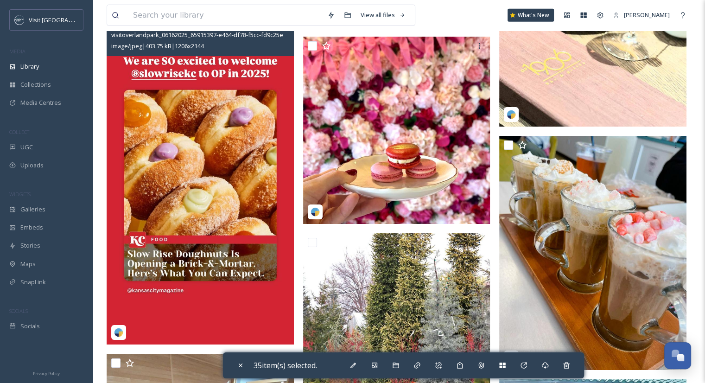
scroll to position [31124, 0]
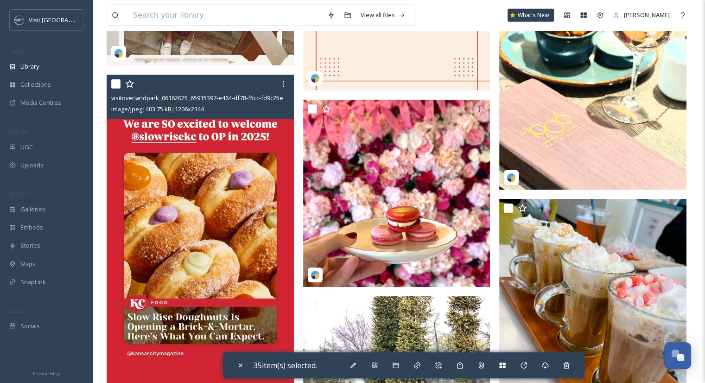
click at [116, 79] on input "checkbox" at bounding box center [115, 83] width 9 height 9
checkbox input "true"
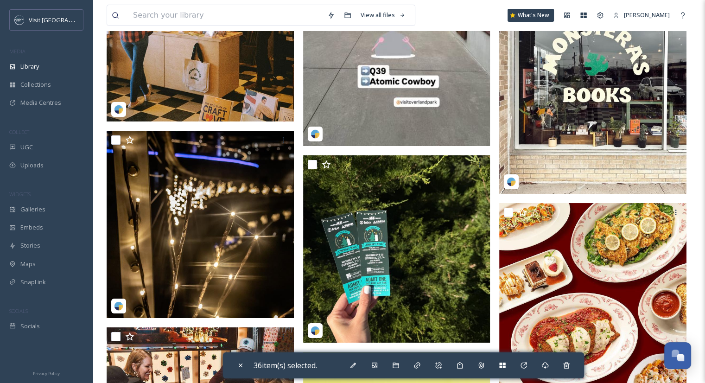
scroll to position [31852, 0]
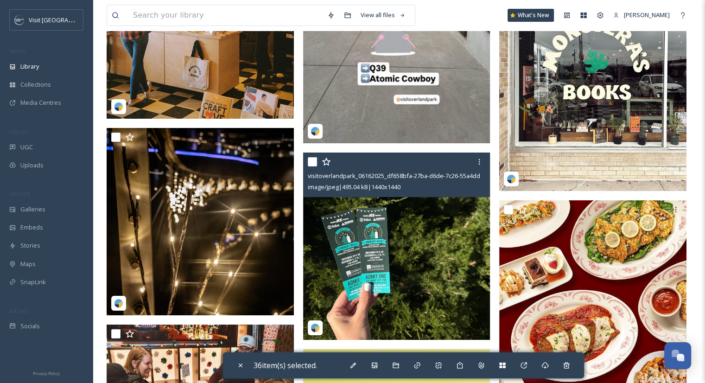
click at [311, 161] on input "checkbox" at bounding box center [312, 161] width 9 height 9
checkbox input "true"
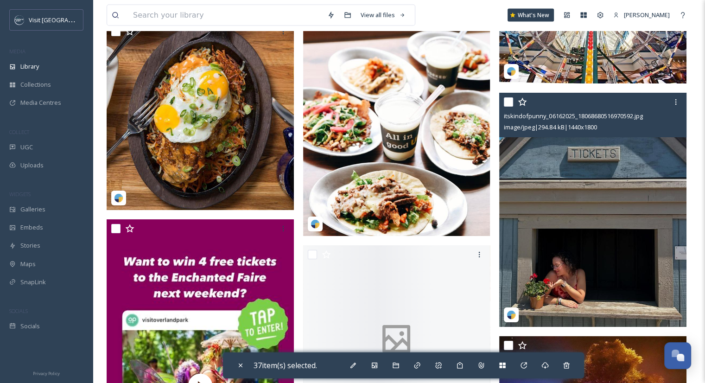
scroll to position [33707, 0]
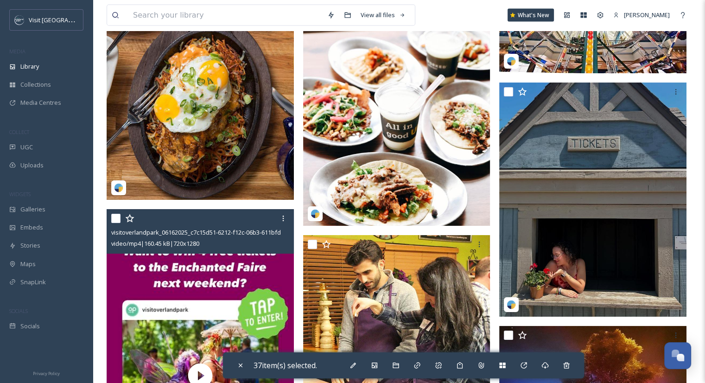
click at [115, 217] on input "checkbox" at bounding box center [115, 218] width 9 height 9
checkbox input "true"
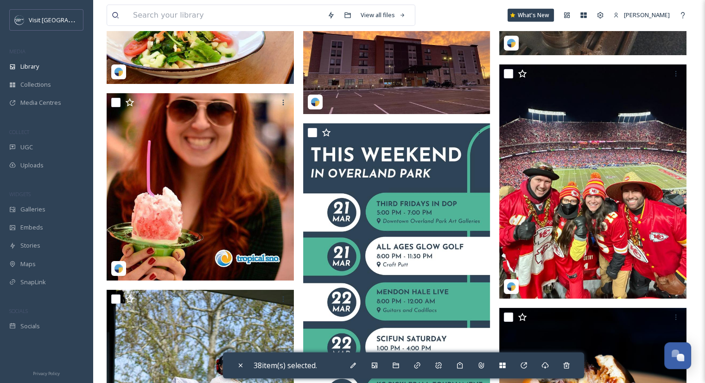
scroll to position [34368, 0]
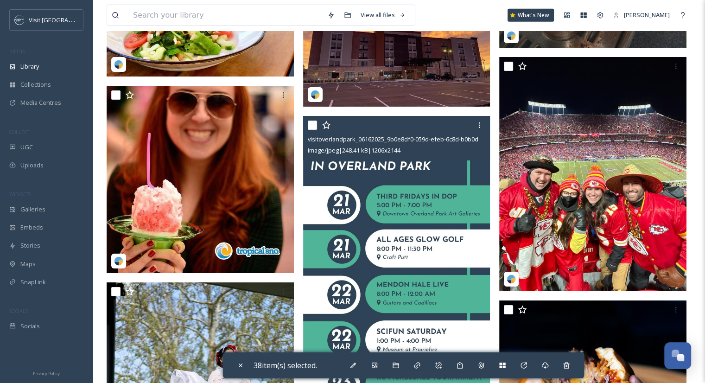
click at [309, 126] on input "checkbox" at bounding box center [312, 124] width 9 height 9
checkbox input "true"
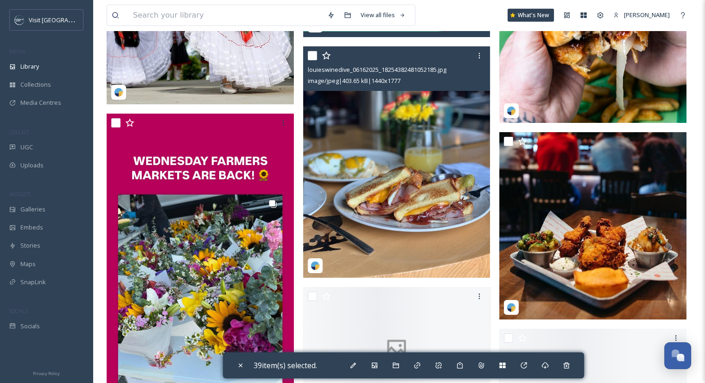
scroll to position [34793, 0]
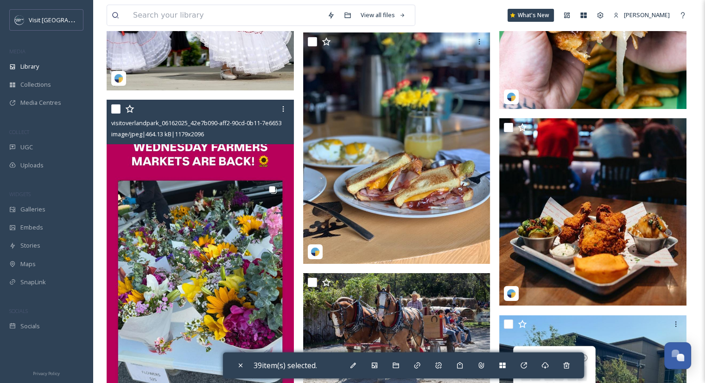
click at [114, 107] on input "checkbox" at bounding box center [115, 108] width 9 height 9
checkbox input "true"
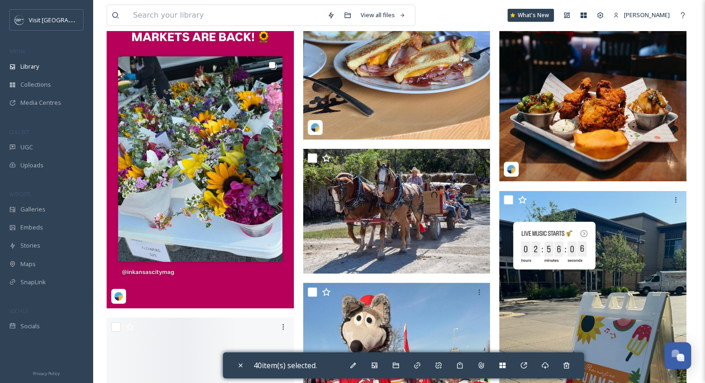
scroll to position [34923, 0]
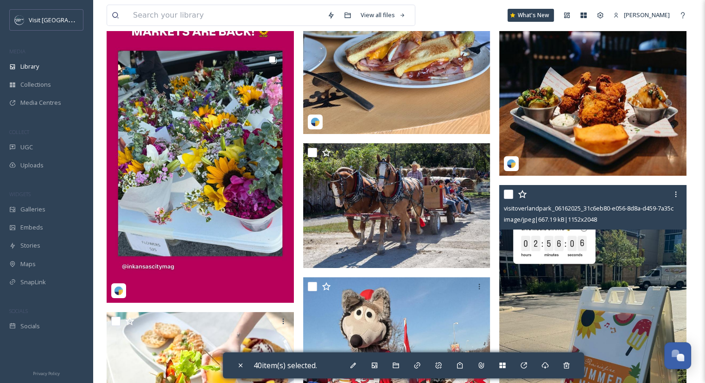
click at [509, 190] on input "checkbox" at bounding box center [508, 193] width 9 height 9
checkbox input "true"
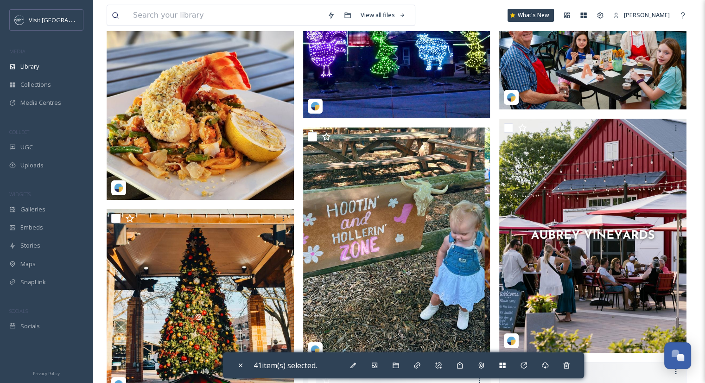
scroll to position [35677, 0]
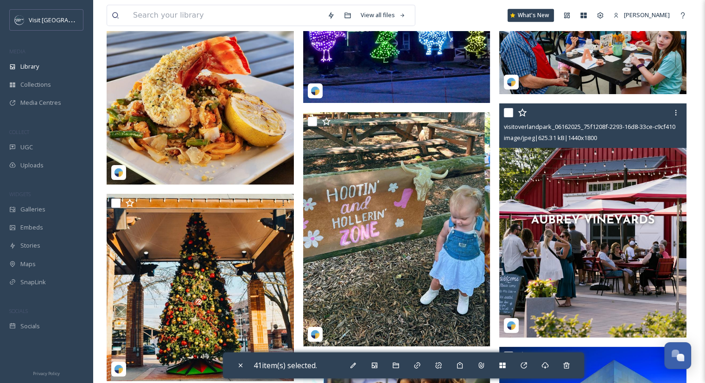
click at [509, 114] on input "checkbox" at bounding box center [508, 112] width 9 height 9
checkbox input "true"
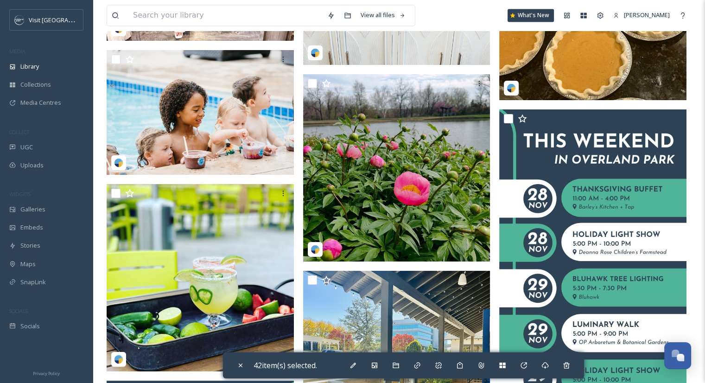
scroll to position [36903, 0]
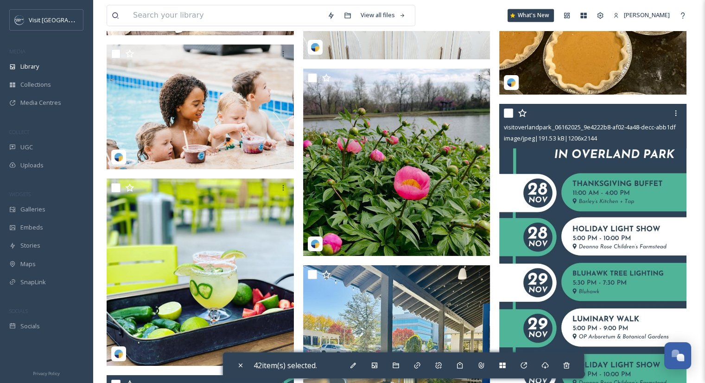
click at [508, 110] on input "checkbox" at bounding box center [508, 112] width 9 height 9
checkbox input "true"
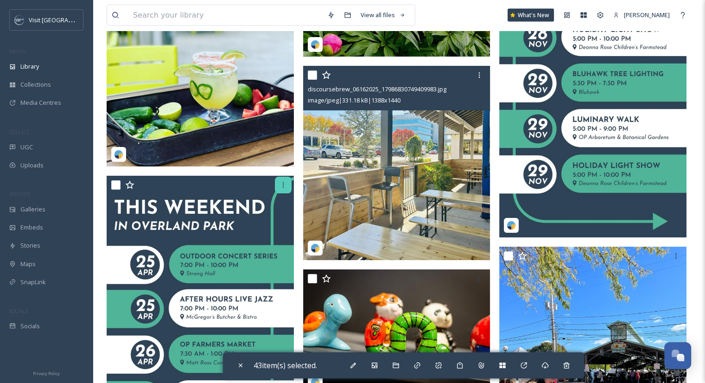
scroll to position [37104, 0]
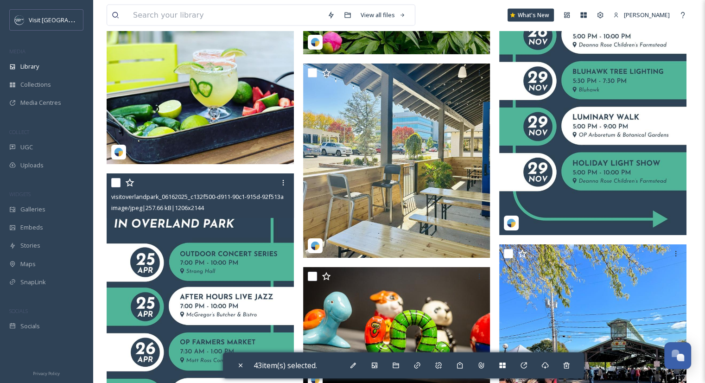
click at [114, 181] on input "checkbox" at bounding box center [115, 182] width 9 height 9
checkbox input "true"
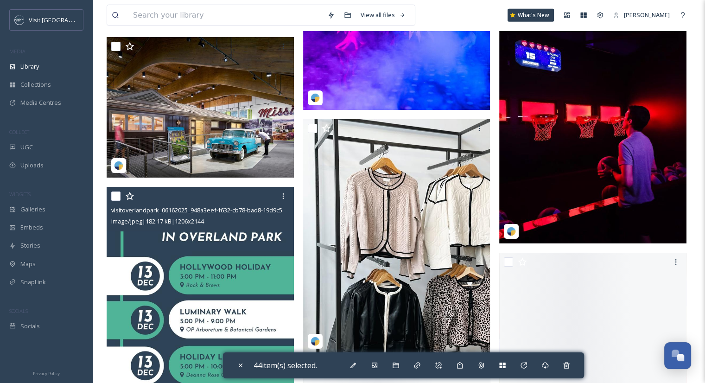
scroll to position [37675, 0]
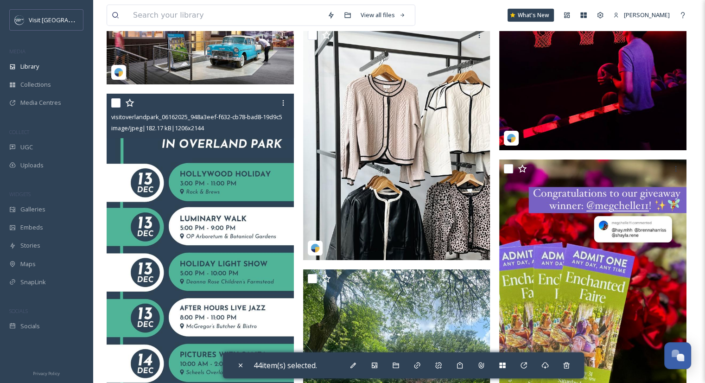
click at [117, 105] on input "checkbox" at bounding box center [115, 102] width 9 height 9
checkbox input "true"
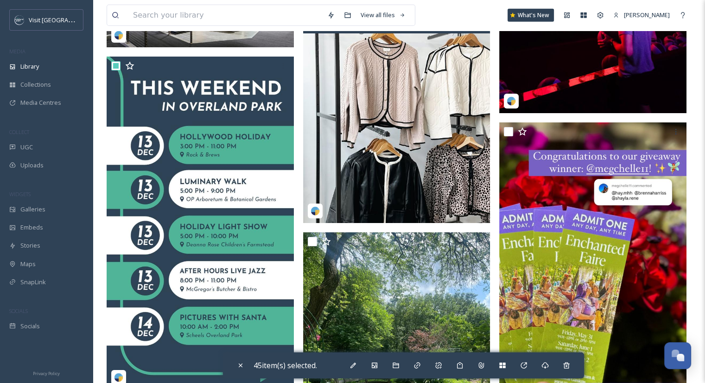
scroll to position [37713, 0]
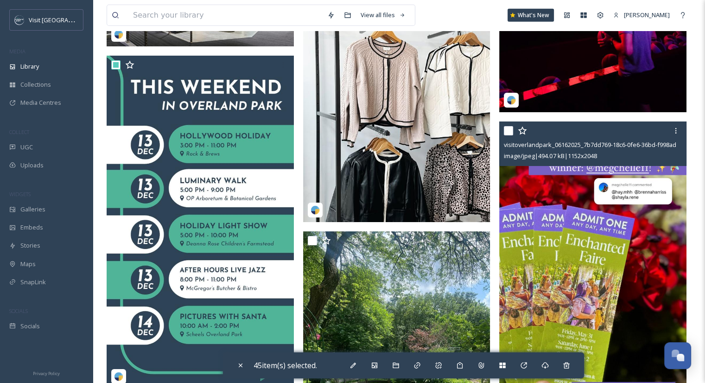
click at [512, 129] on input "checkbox" at bounding box center [508, 130] width 9 height 9
checkbox input "true"
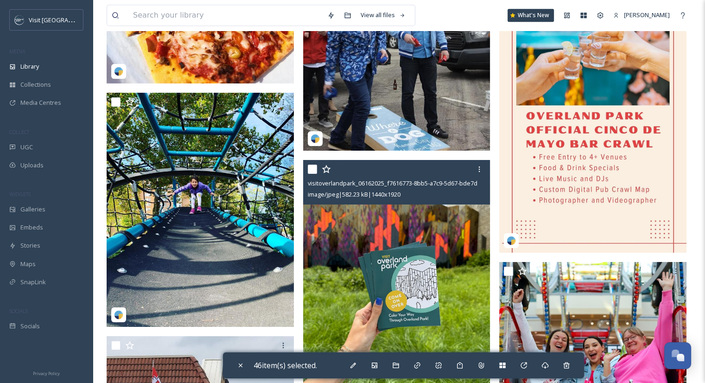
scroll to position [39278, 0]
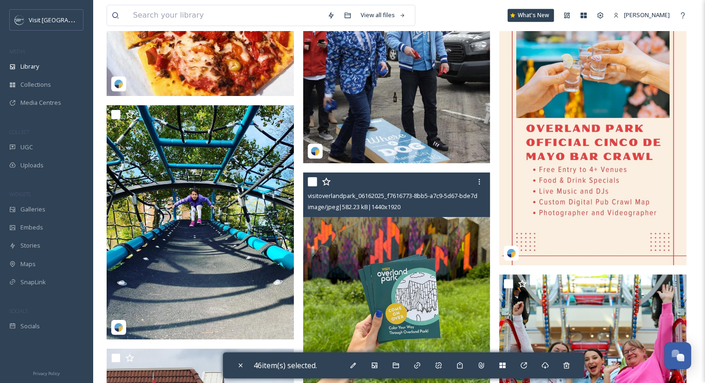
click at [311, 179] on input "checkbox" at bounding box center [312, 181] width 9 height 9
checkbox input "true"
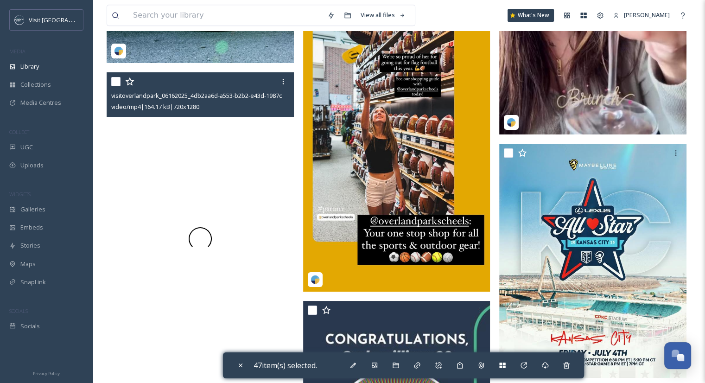
scroll to position [39997, 0]
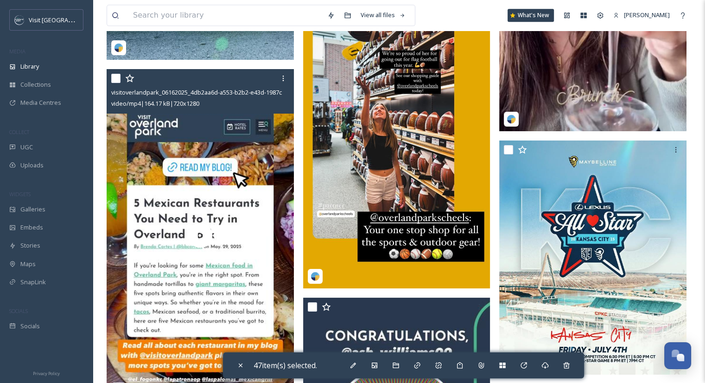
click at [112, 74] on input "checkbox" at bounding box center [115, 78] width 9 height 9
click at [117, 80] on input "checkbox" at bounding box center [115, 78] width 9 height 9
drag, startPoint x: 117, startPoint y: 80, endPoint x: 115, endPoint y: 75, distance: 5.4
click at [115, 75] on input "checkbox" at bounding box center [115, 78] width 9 height 9
checkbox input "true"
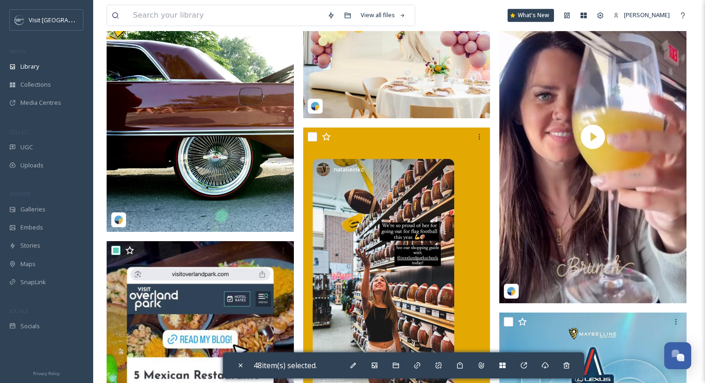
scroll to position [39825, 0]
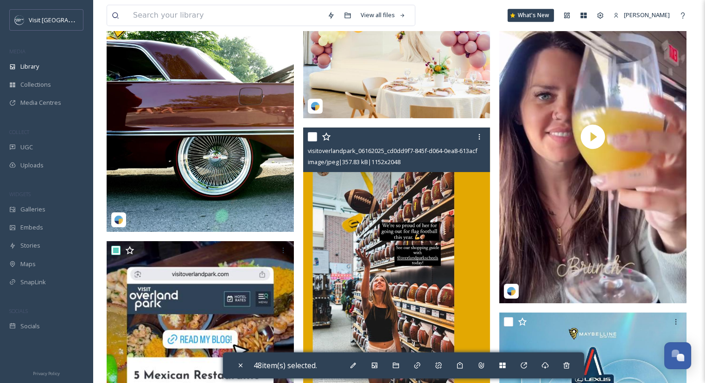
click at [312, 134] on input "checkbox" at bounding box center [312, 136] width 9 height 9
checkbox input "true"
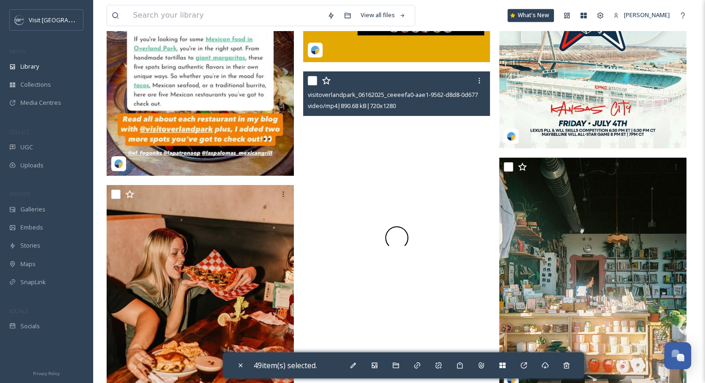
scroll to position [40231, 0]
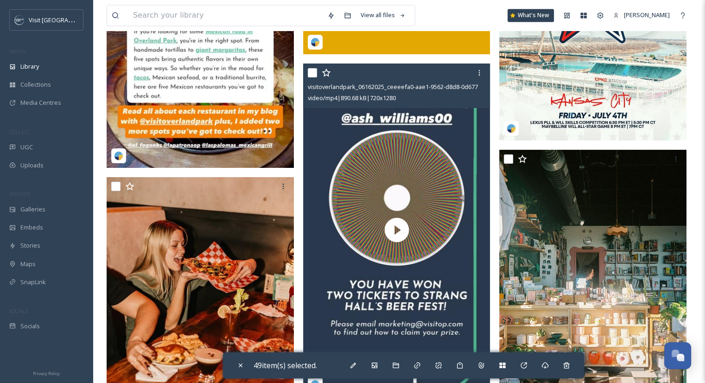
click at [314, 73] on input "checkbox" at bounding box center [312, 72] width 9 height 9
checkbox input "true"
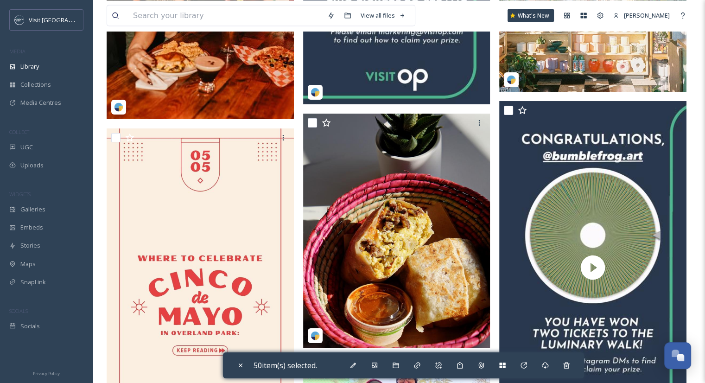
scroll to position [40523, 0]
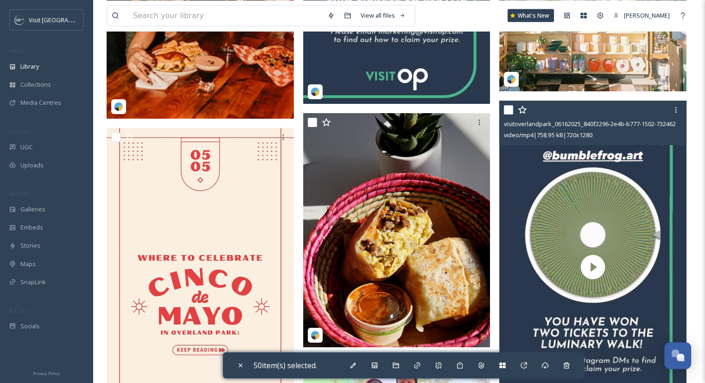
click at [510, 108] on input "checkbox" at bounding box center [508, 109] width 9 height 9
checkbox input "true"
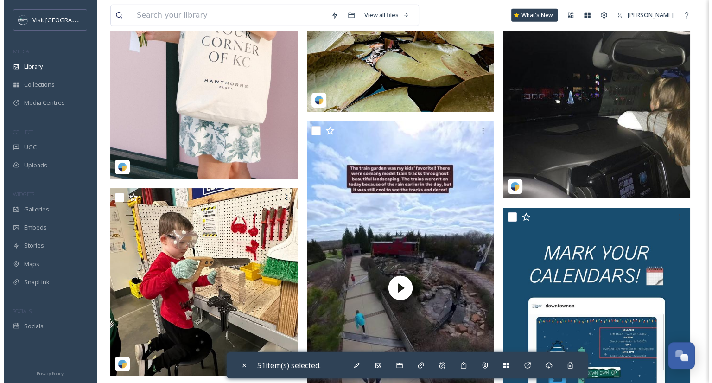
scroll to position [41515, 0]
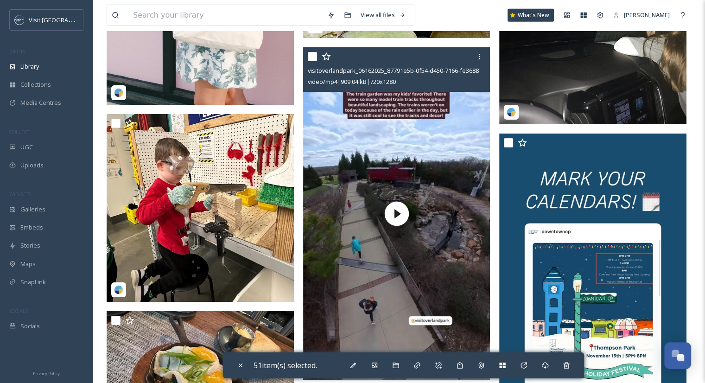
click at [311, 58] on input "checkbox" at bounding box center [312, 56] width 9 height 9
checkbox input "true"
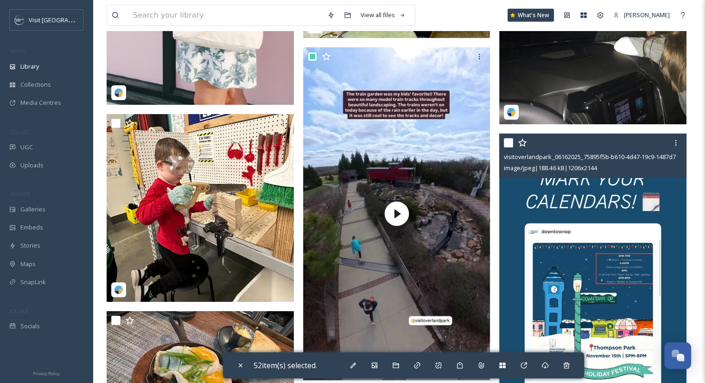
click at [508, 141] on input "checkbox" at bounding box center [508, 142] width 9 height 9
checkbox input "true"
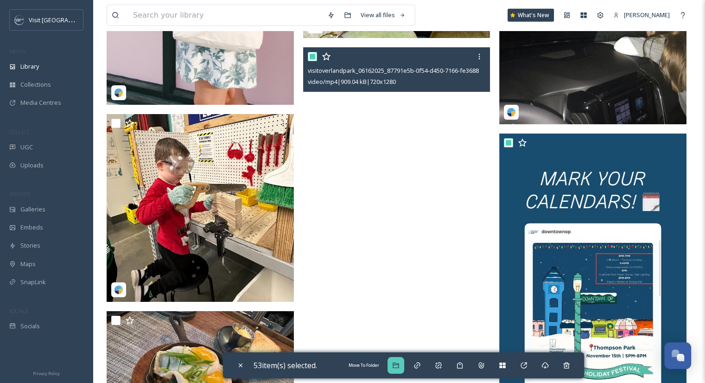
click at [397, 365] on icon at bounding box center [395, 364] width 7 height 7
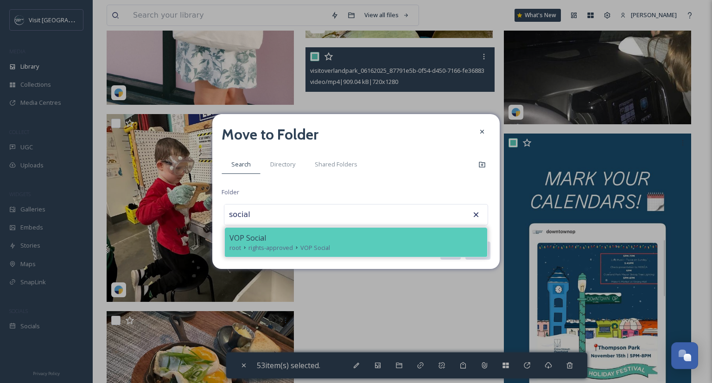
click at [304, 247] on span "VOP Social" at bounding box center [315, 247] width 30 height 9
type input "VOP Social"
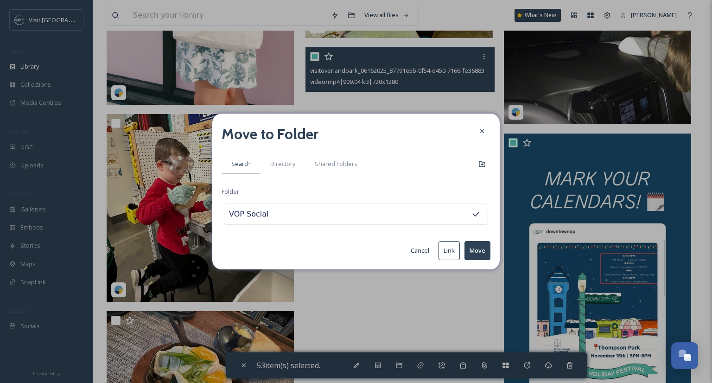
click at [472, 246] on button "Move" at bounding box center [477, 250] width 26 height 19
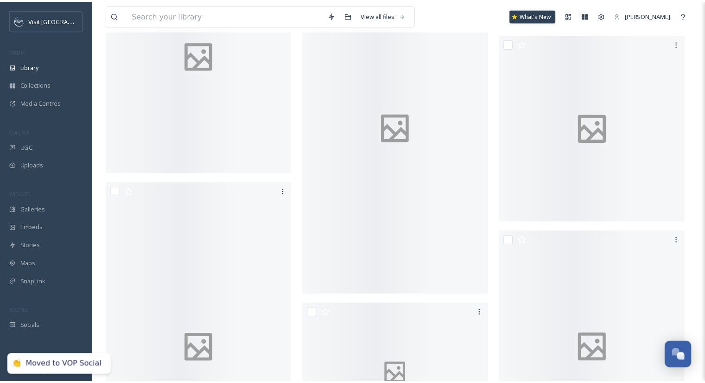
scroll to position [35498, 0]
